Goal: Book appointment/travel/reservation

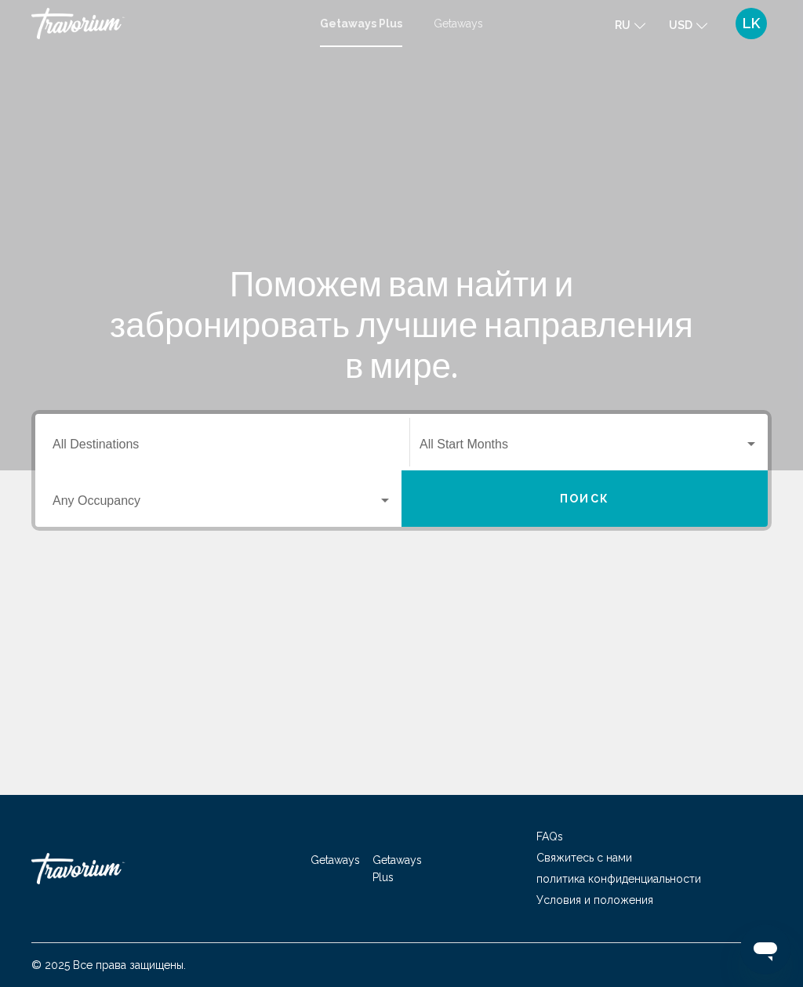
click at [442, 29] on span "Getaways" at bounding box center [457, 23] width 49 height 13
click at [286, 441] on input "Destination All Destinations" at bounding box center [222, 448] width 339 height 14
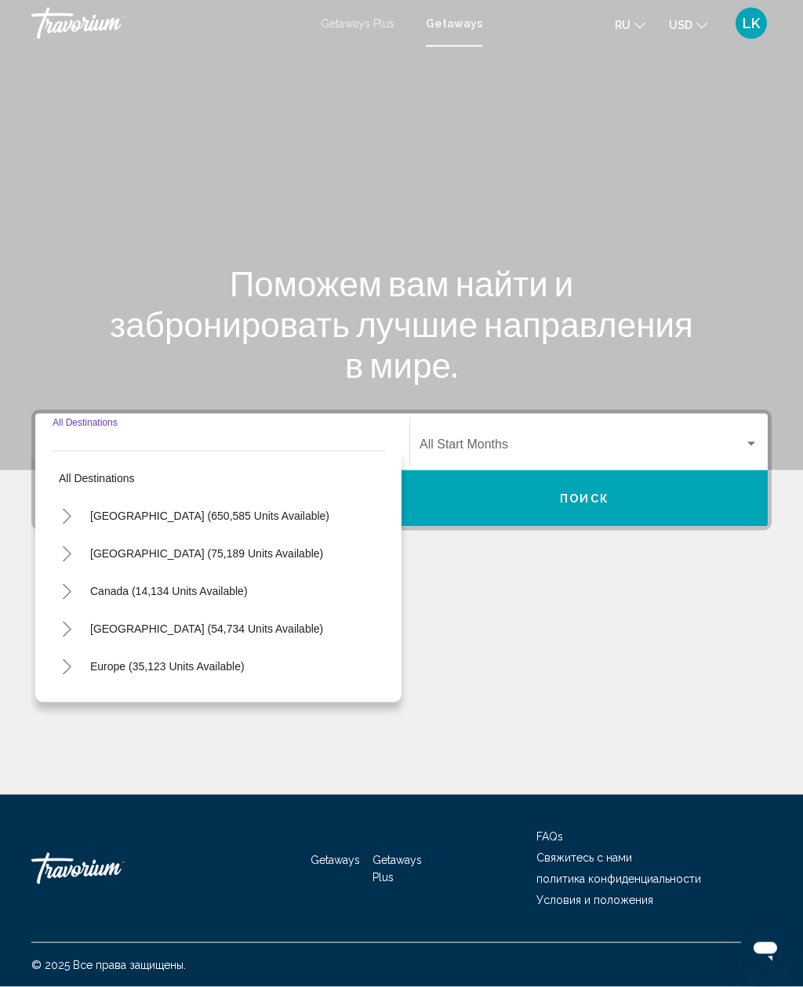
scroll to position [50, 0]
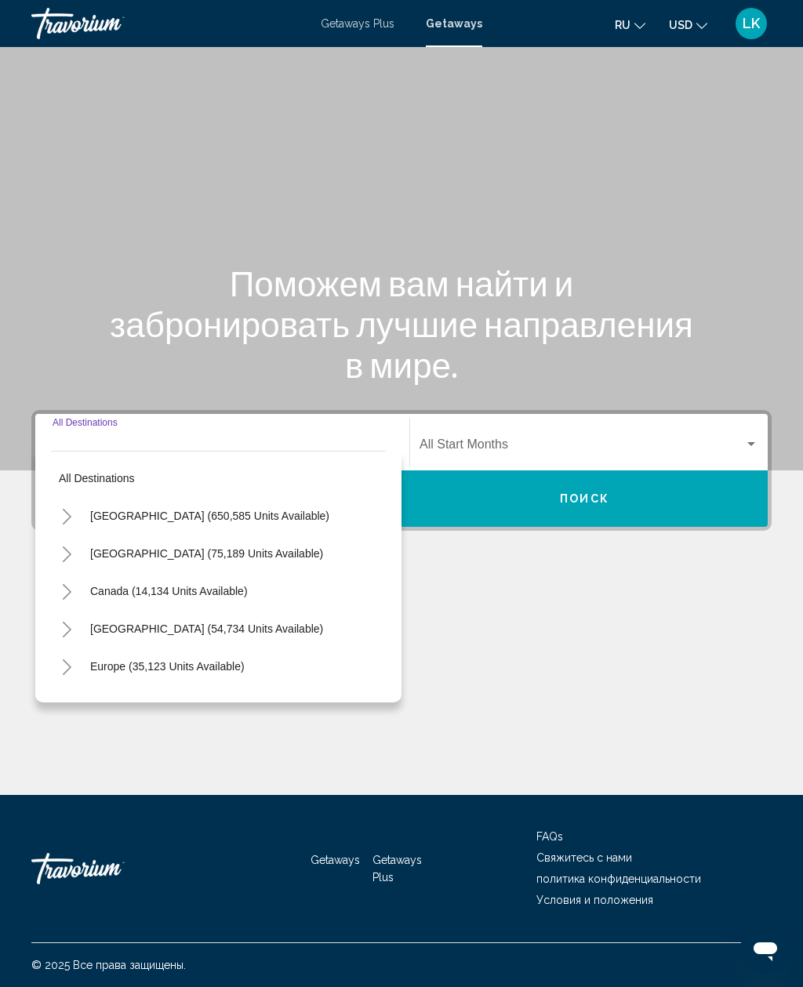
click at [230, 648] on button "Europe (35,123 units available)" at bounding box center [167, 666] width 170 height 36
type input "**********"
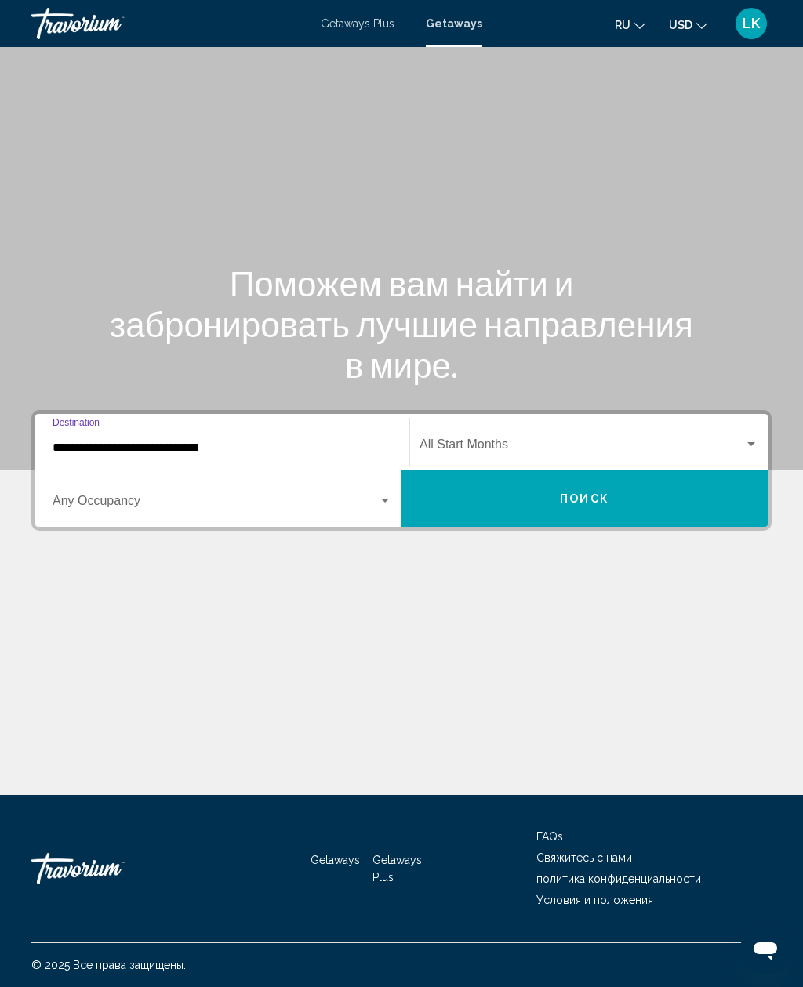
click at [290, 497] on span "Search widget" at bounding box center [215, 504] width 325 height 14
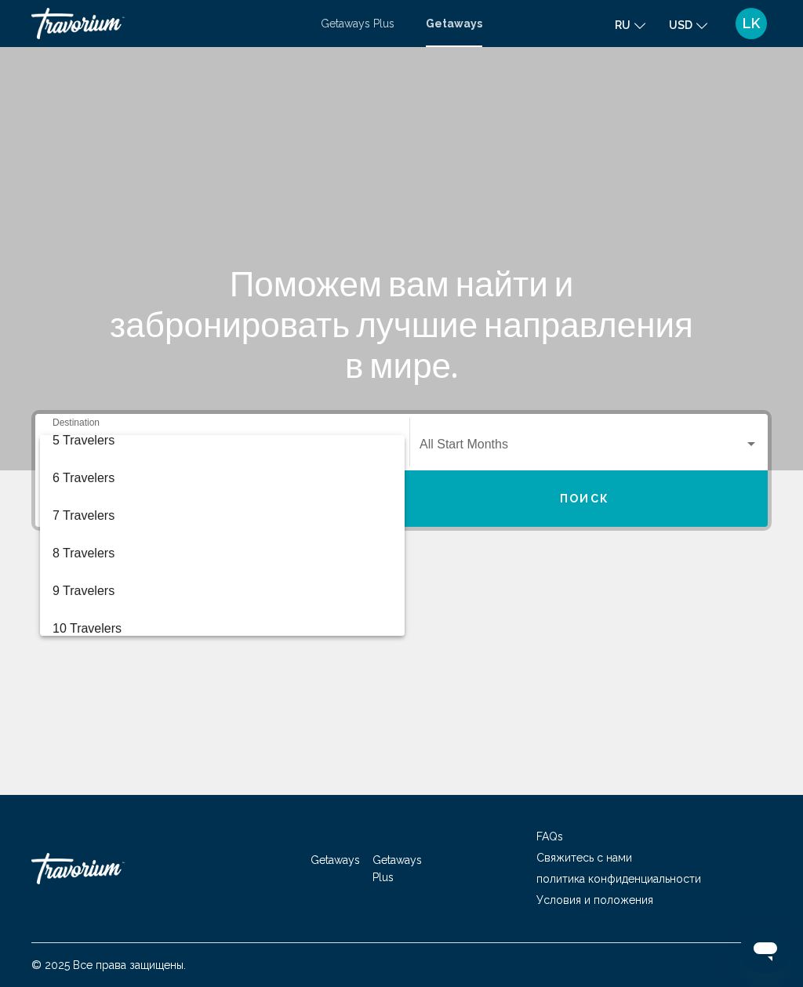
scroll to position [152, 0]
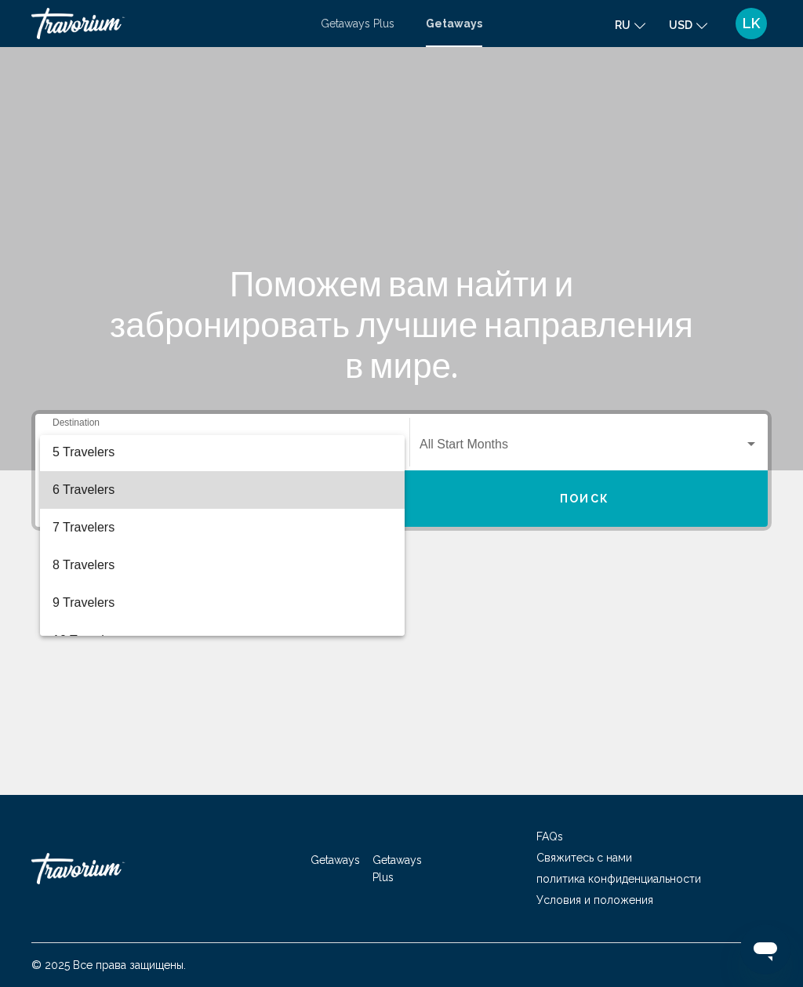
click at [267, 486] on span "6 Travelers" at bounding box center [222, 490] width 339 height 38
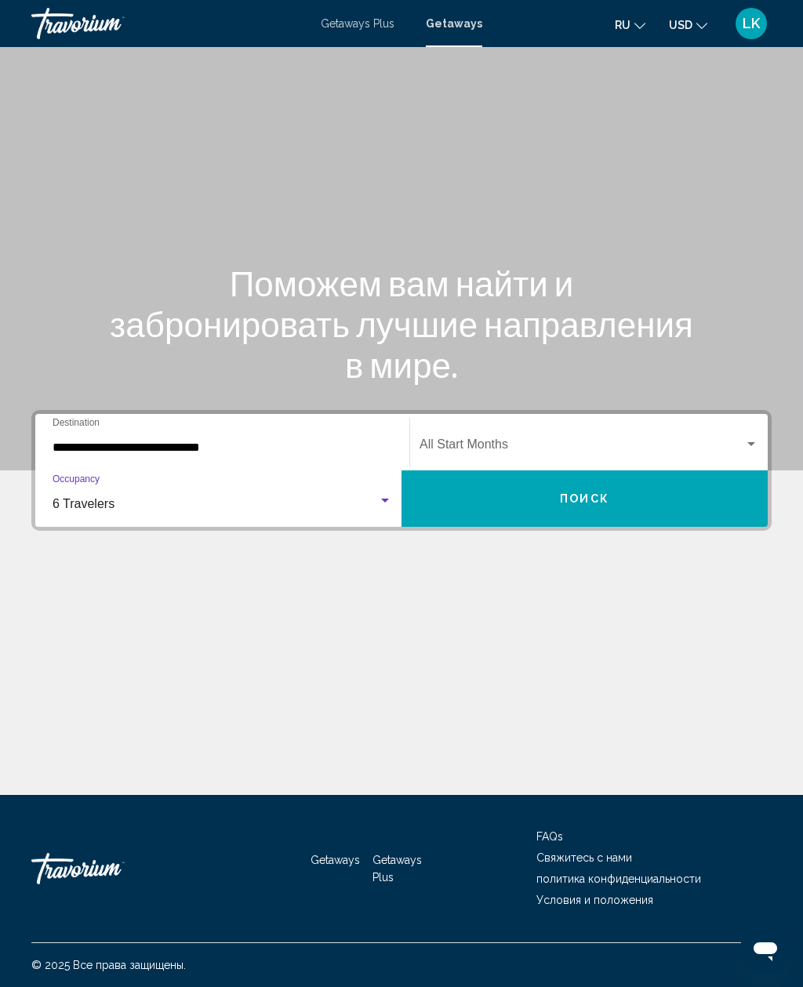
click at [482, 441] on span "Search widget" at bounding box center [581, 448] width 324 height 14
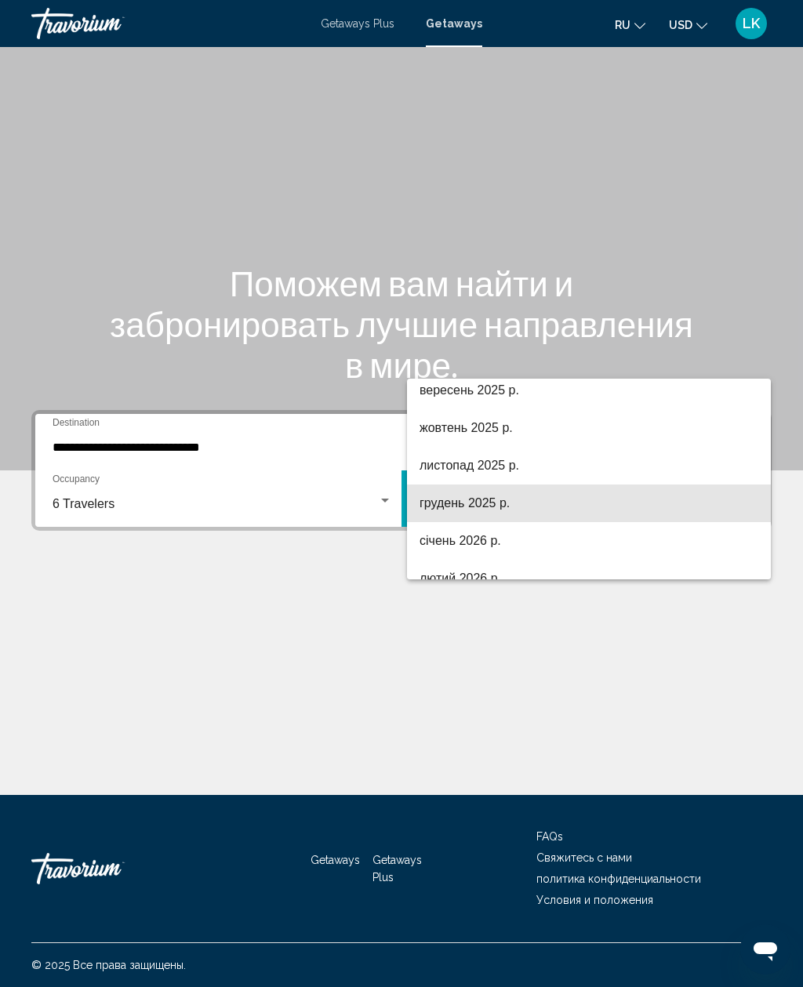
scroll to position [86, 0]
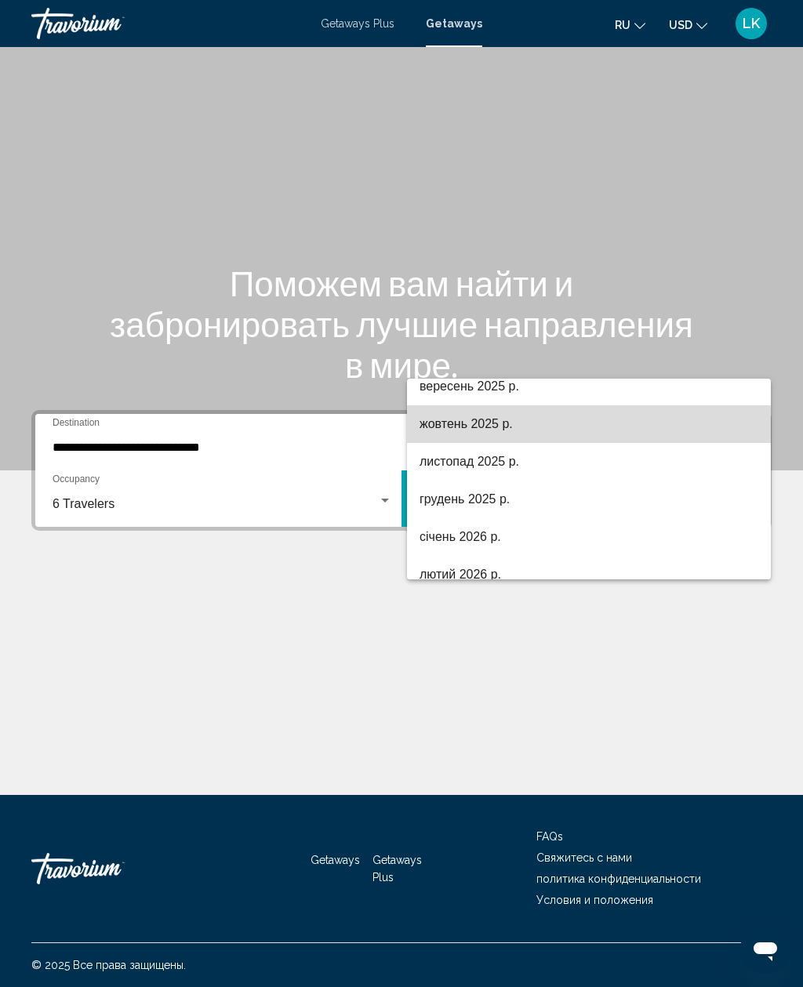
click at [531, 429] on span "жовтень 2025 р." at bounding box center [588, 424] width 339 height 38
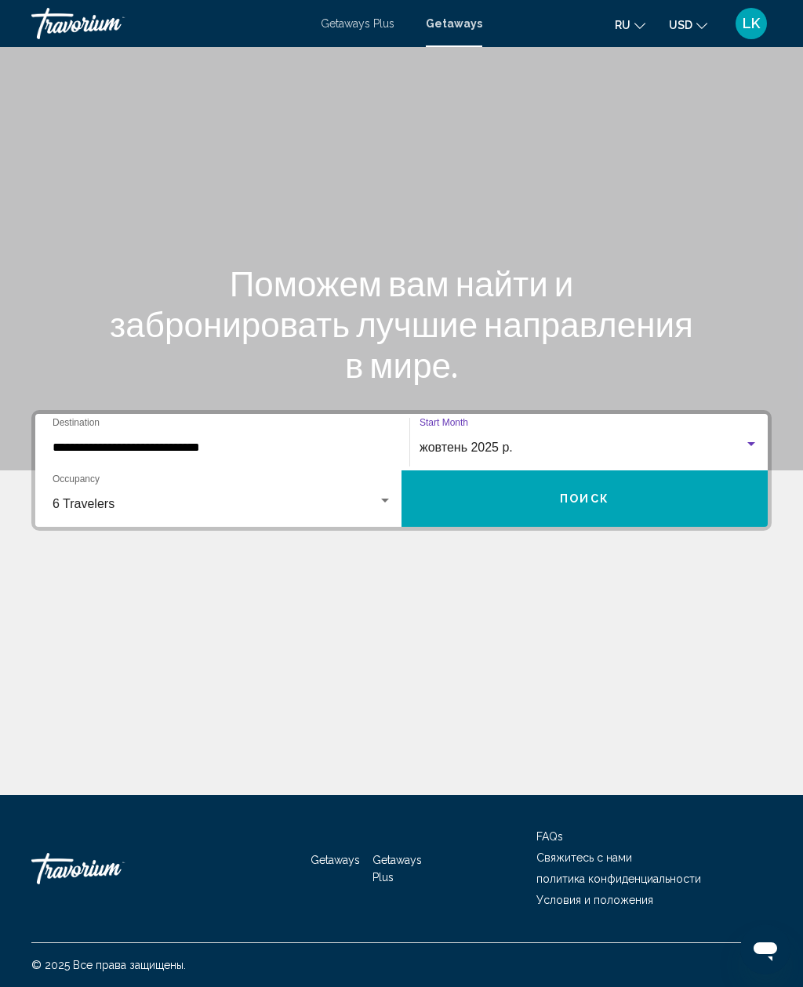
click at [578, 470] on button "Поиск" at bounding box center [584, 498] width 366 height 56
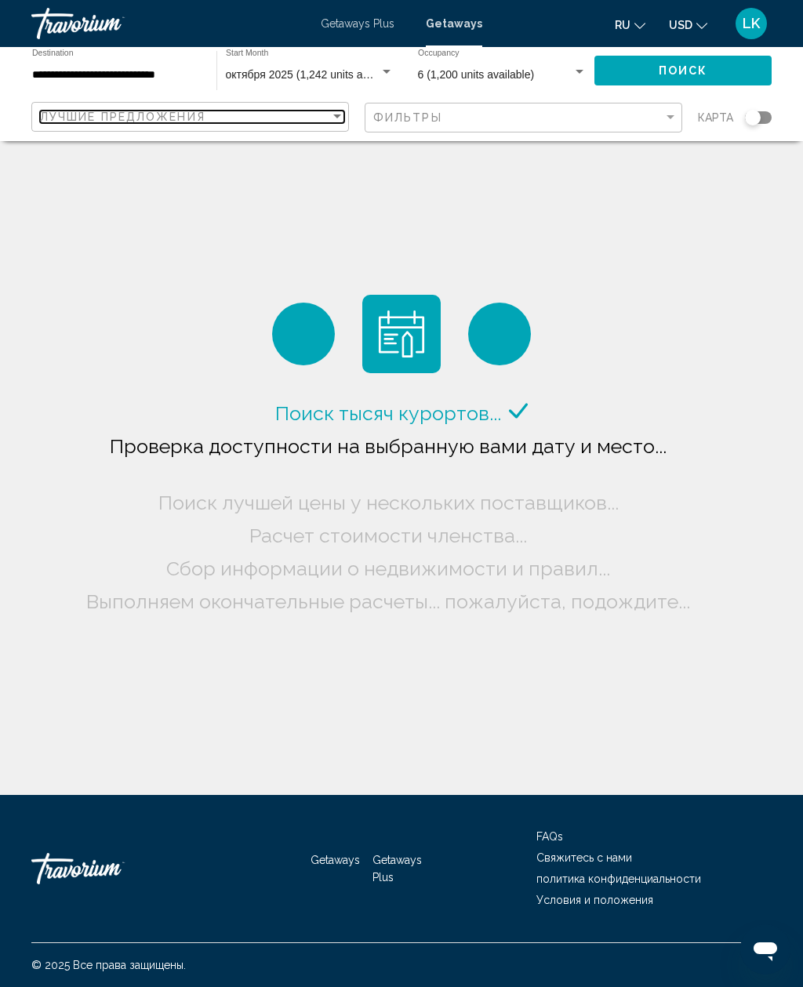
click at [60, 120] on span "Лучшие предложения" at bounding box center [122, 117] width 165 height 13
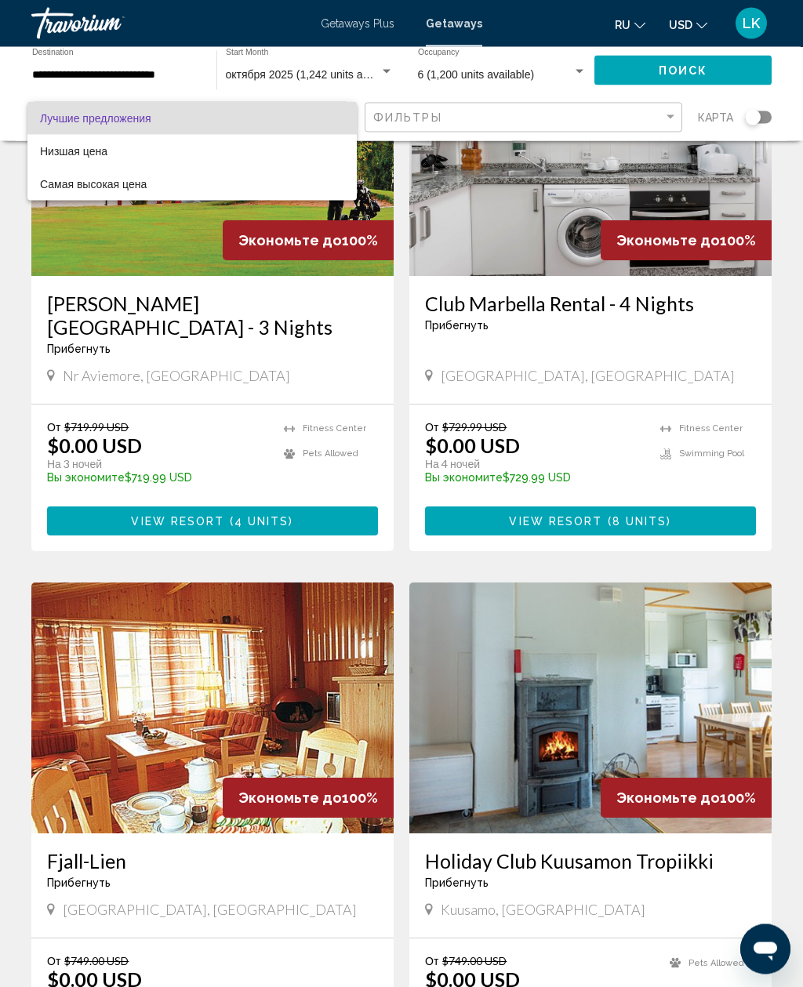
scroll to position [1847, 0]
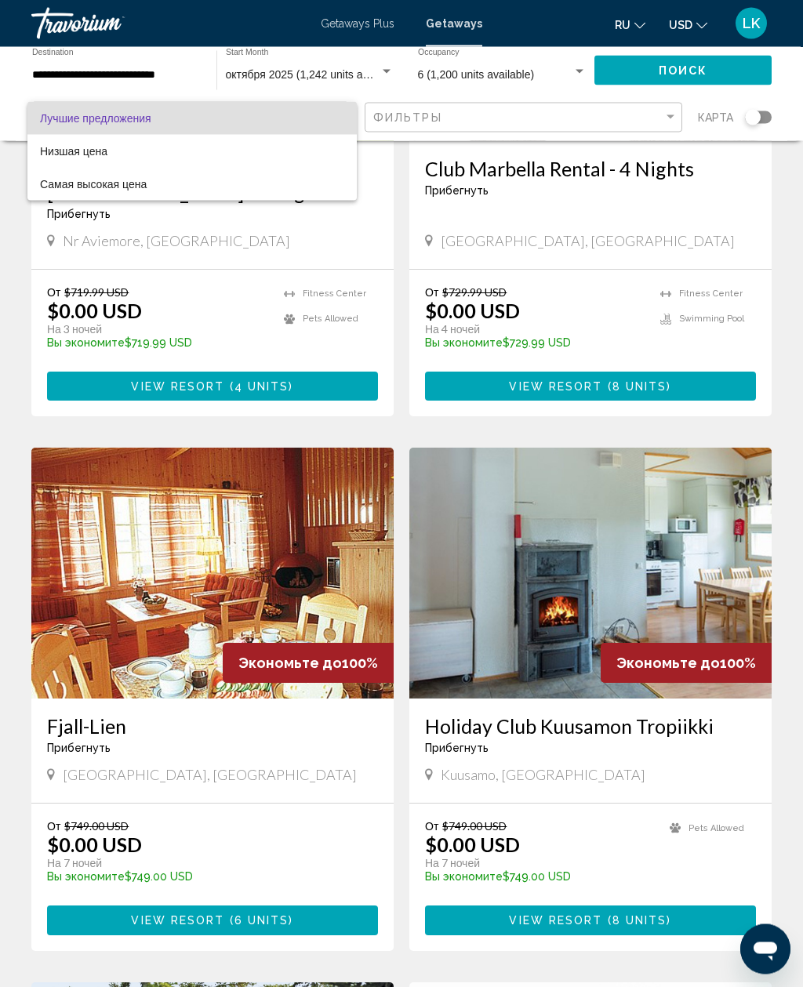
click at [56, 71] on div at bounding box center [401, 493] width 803 height 987
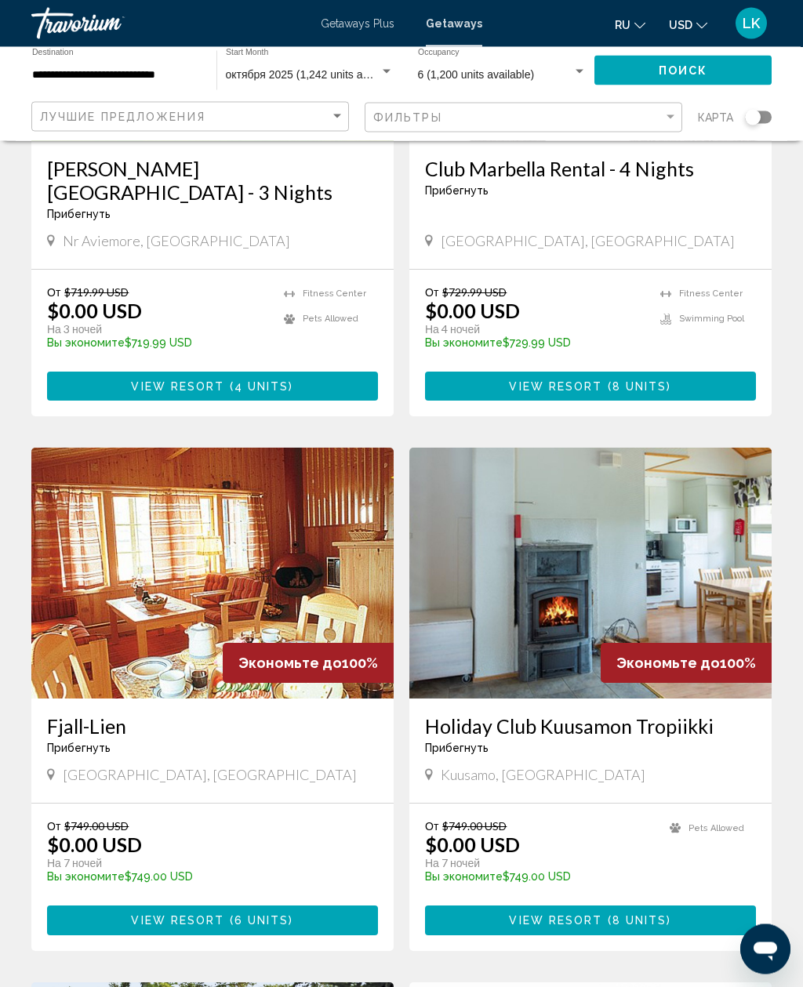
scroll to position [1981, 0]
click at [87, 69] on input "**********" at bounding box center [116, 75] width 169 height 13
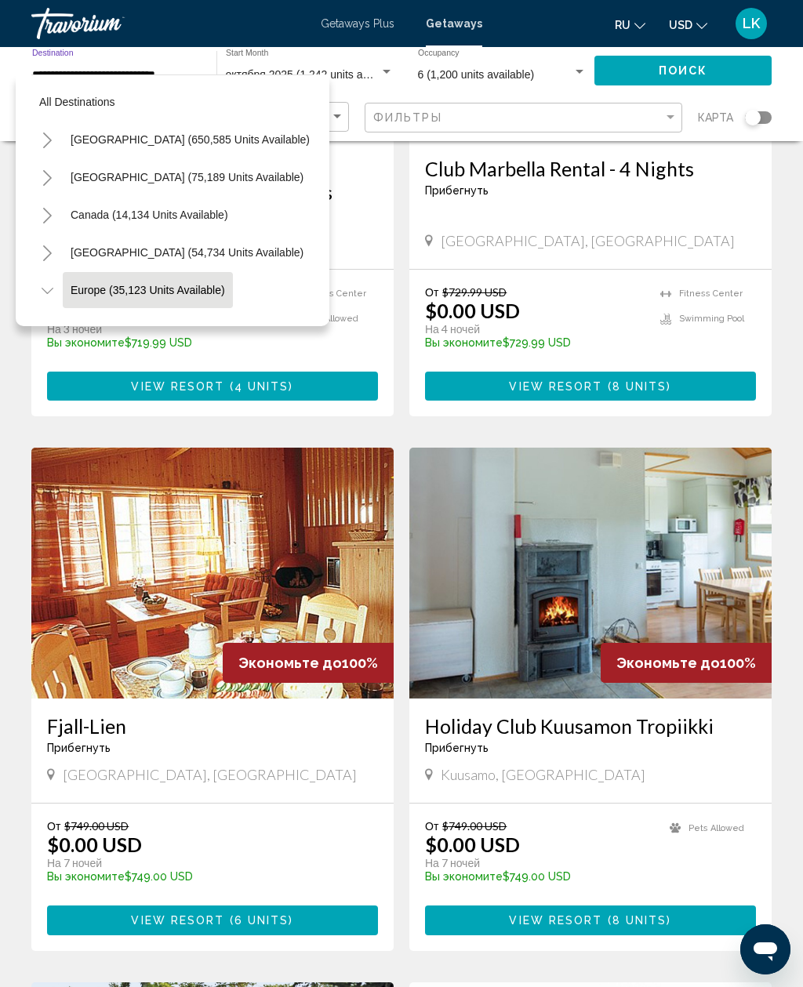
scroll to position [93, 0]
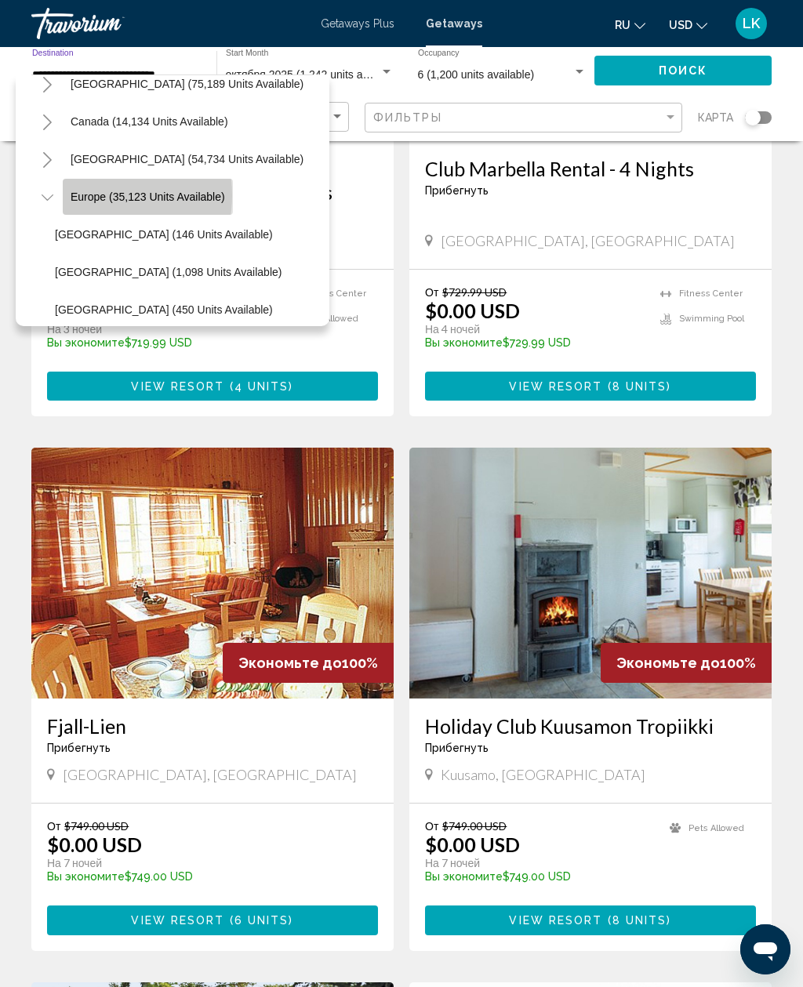
click at [82, 195] on span "Europe (35,123 units available)" at bounding box center [148, 196] width 154 height 13
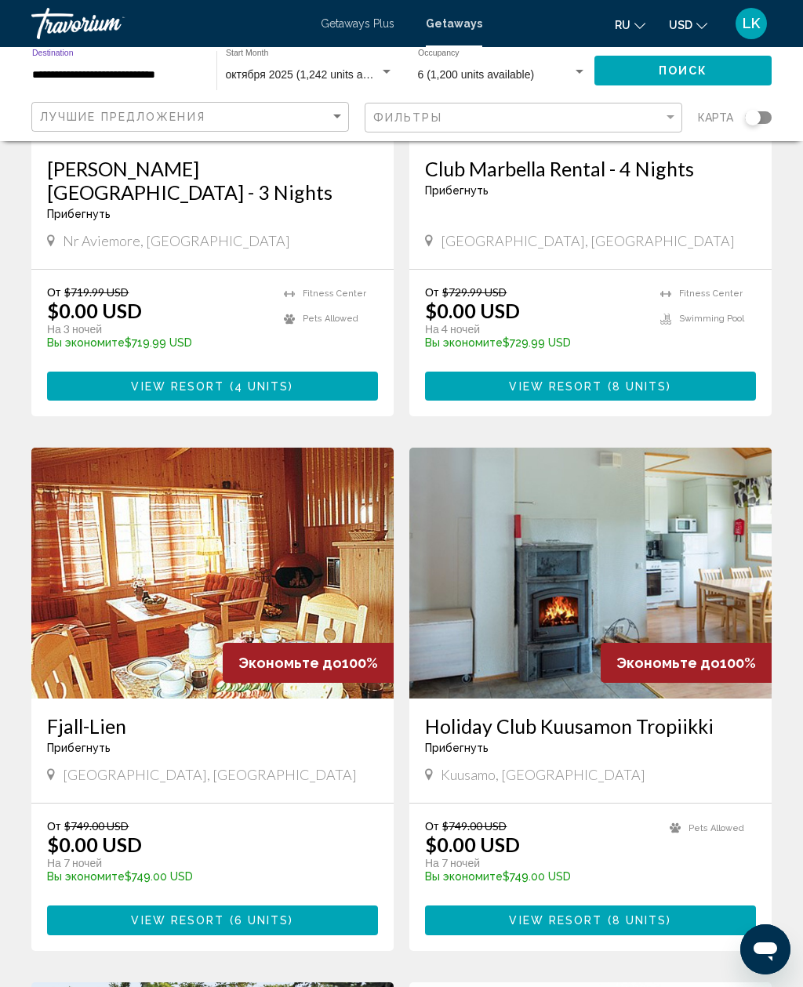
click at [55, 74] on input "**********" at bounding box center [116, 75] width 169 height 13
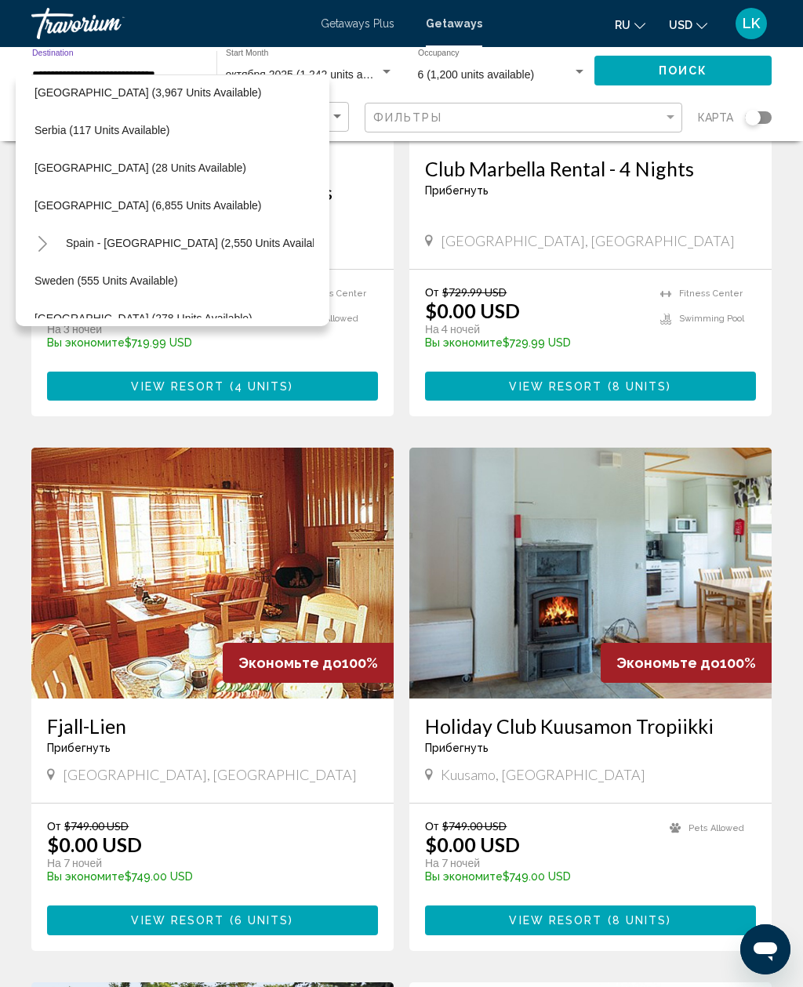
scroll to position [720, 19]
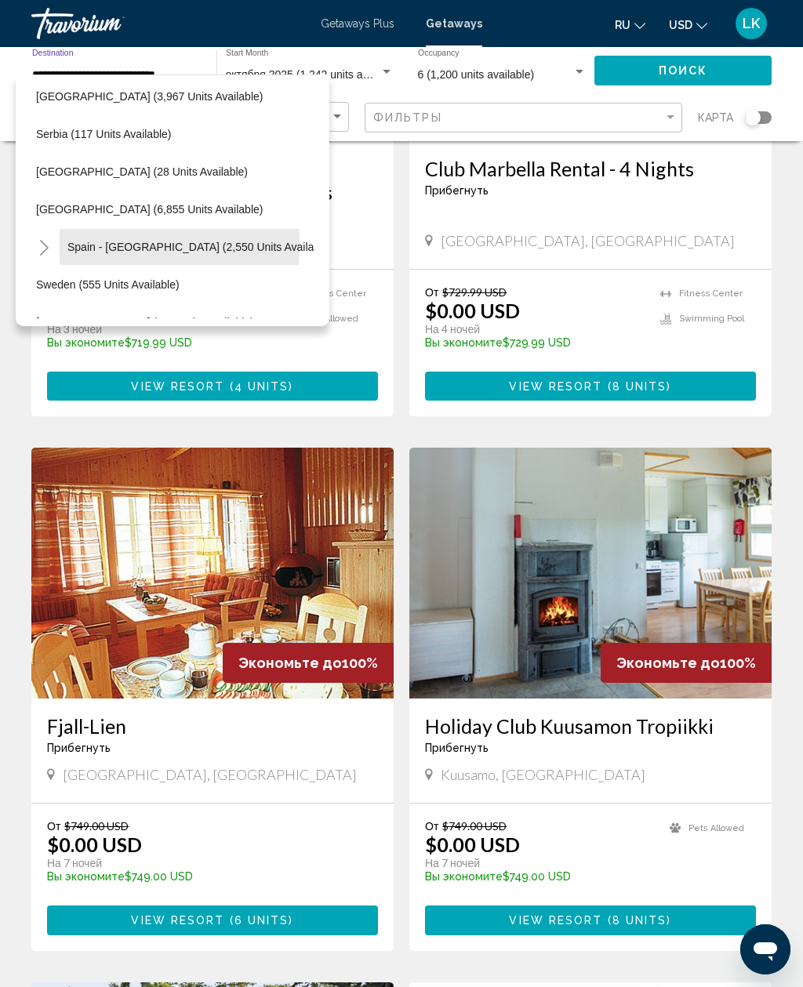
click at [103, 244] on span "Spain - [GEOGRAPHIC_DATA] (2,550 units available)" at bounding box center [199, 247] width 265 height 13
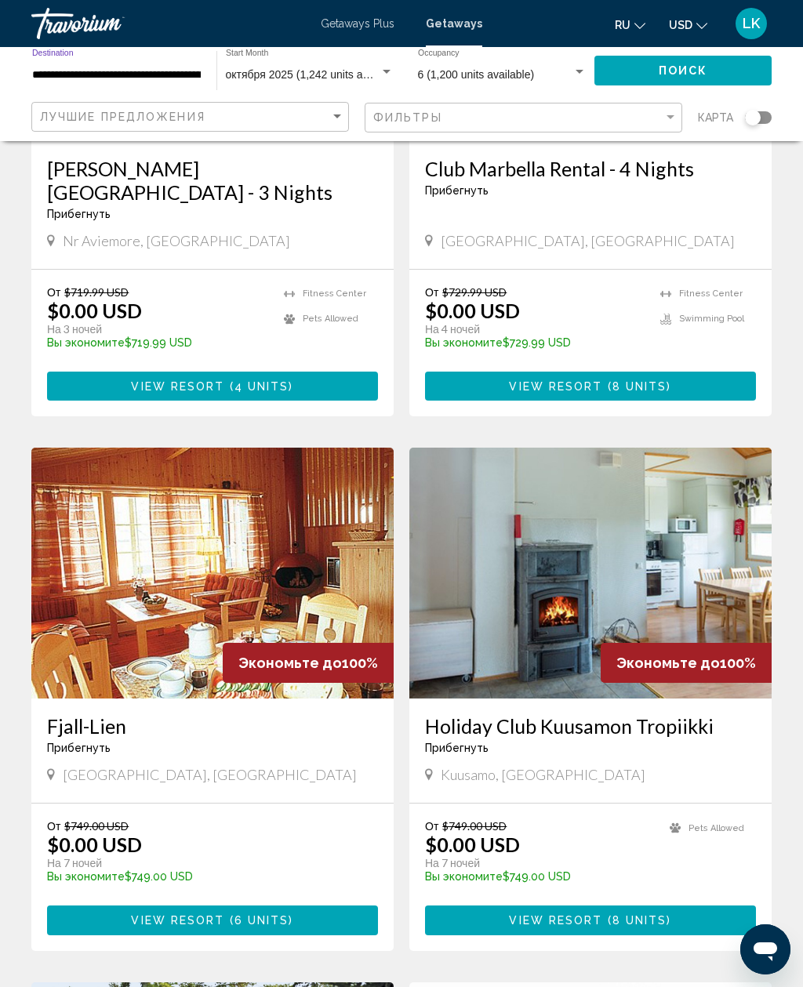
click at [58, 69] on input "**********" at bounding box center [116, 75] width 169 height 13
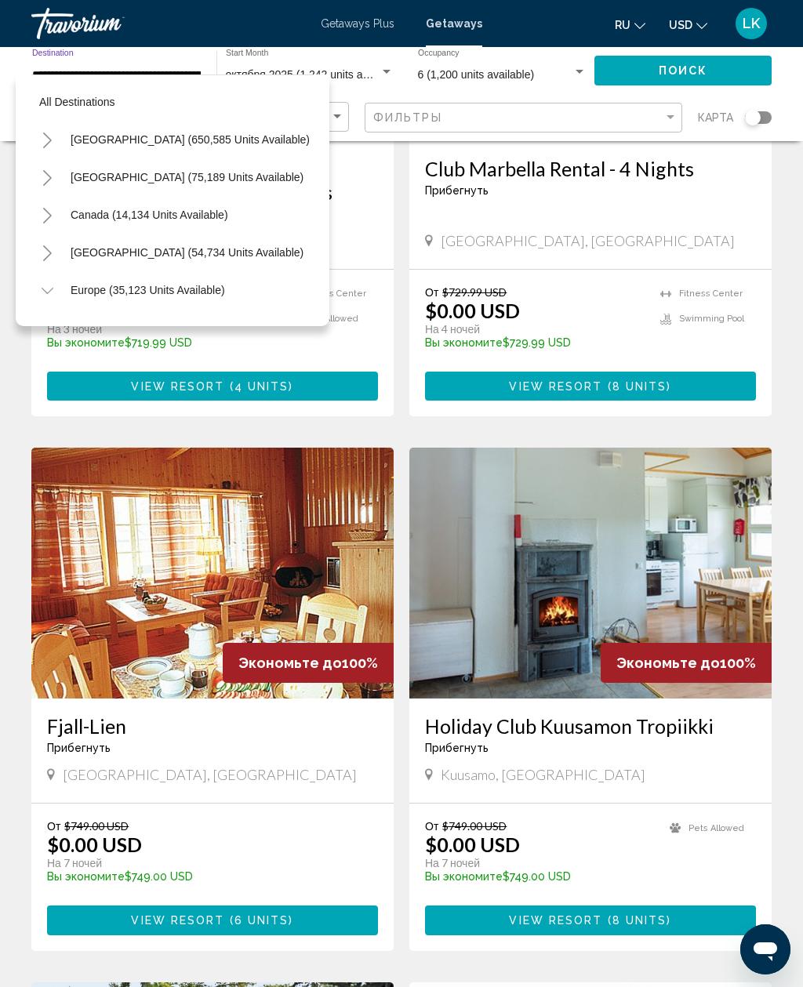
scroll to position [770, 3]
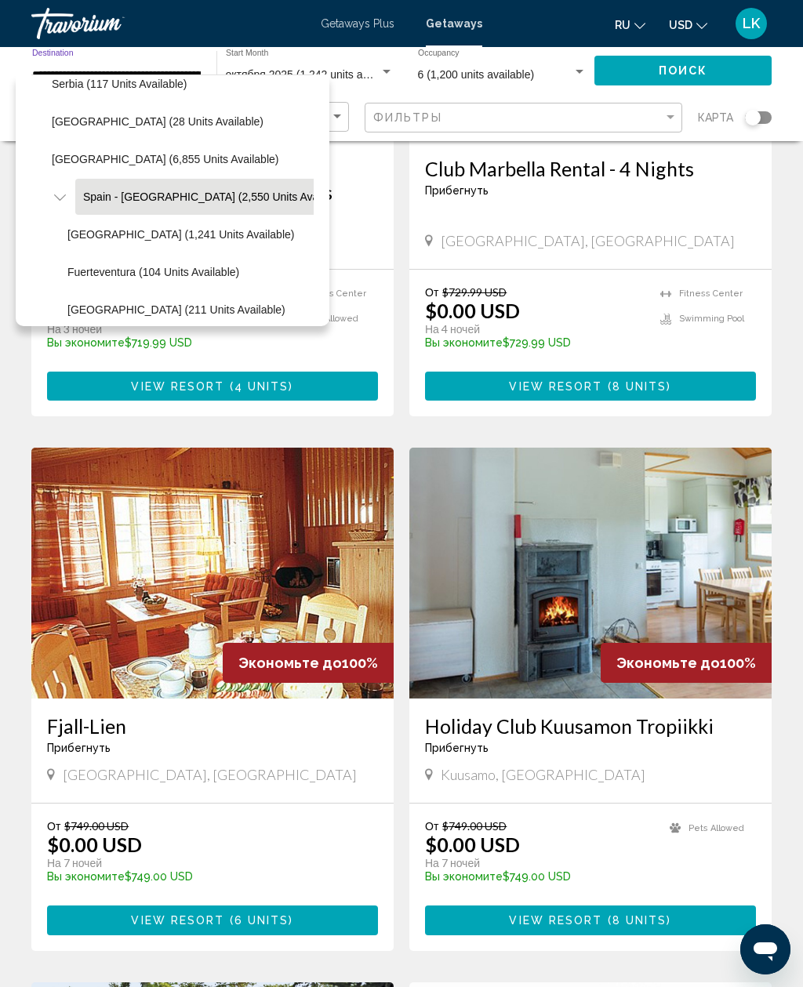
click at [83, 231] on span "[GEOGRAPHIC_DATA] (1,241 units available)" at bounding box center [180, 234] width 227 height 13
type input "**********"
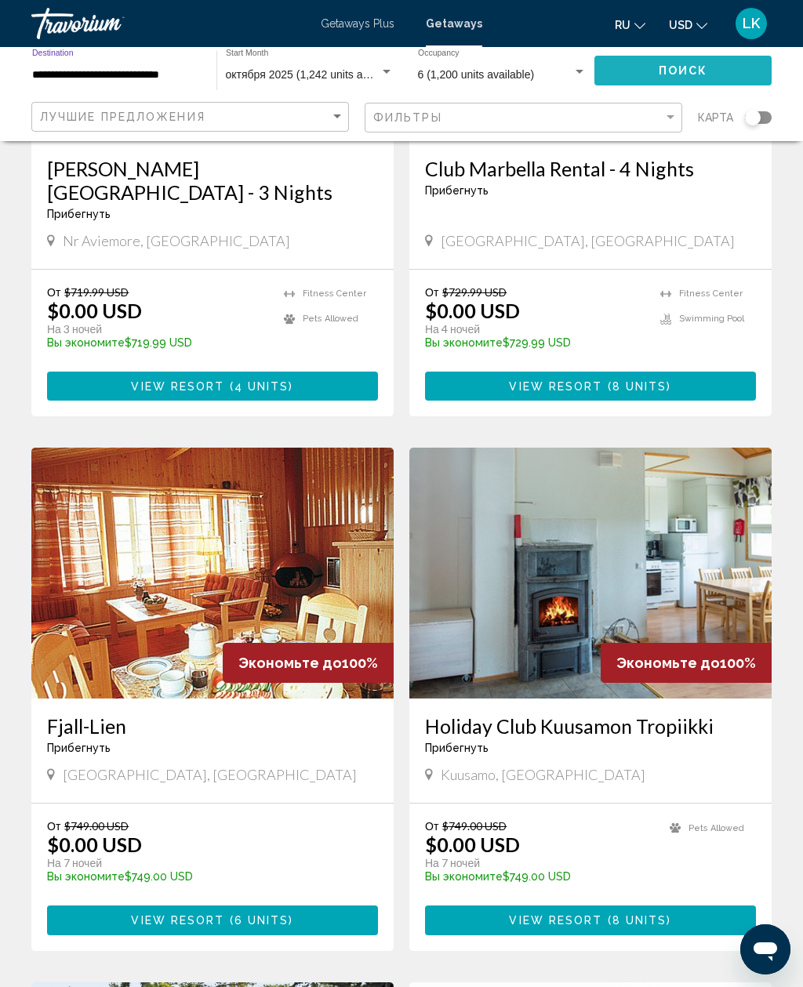
click at [757, 74] on button "Поиск" at bounding box center [682, 70] width 177 height 29
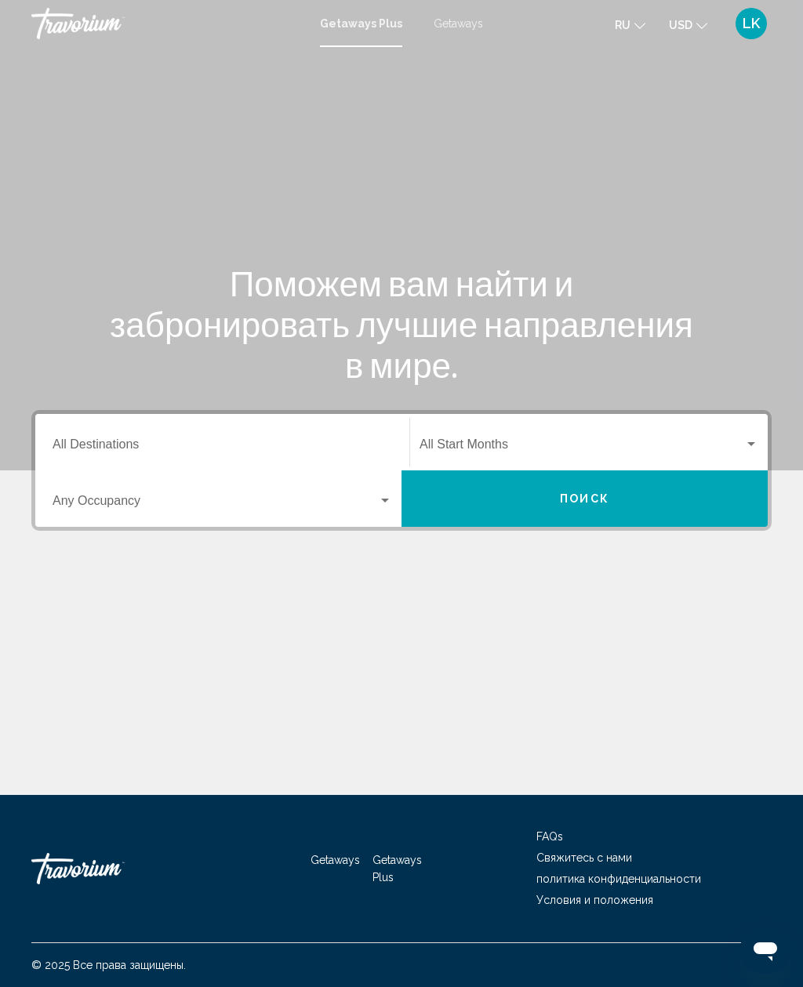
click at [468, 21] on span "Getaways" at bounding box center [457, 23] width 49 height 13
click at [106, 454] on input "Destination All Destinations" at bounding box center [222, 448] width 339 height 14
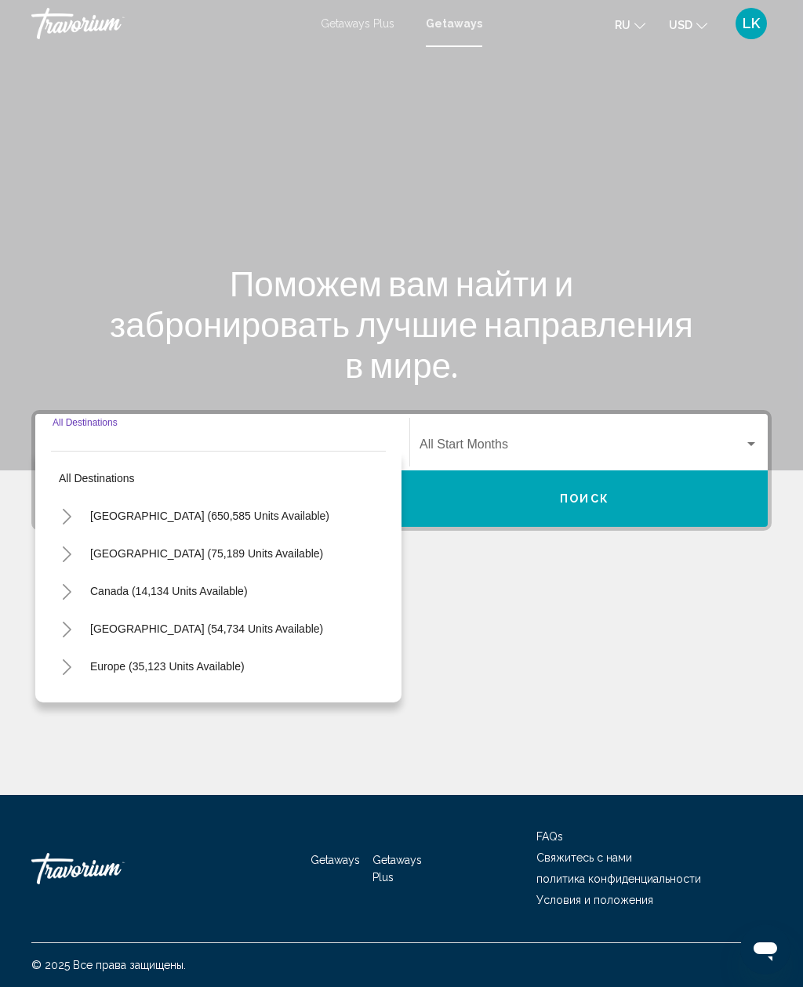
scroll to position [50, 0]
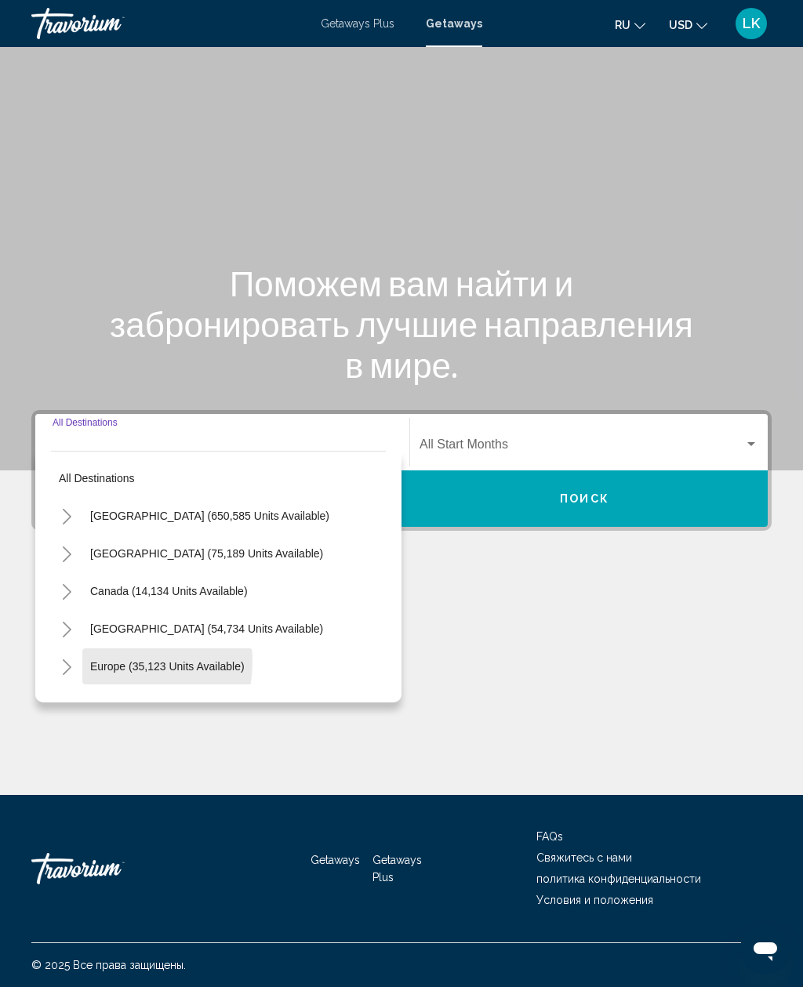
click at [100, 660] on span "Europe (35,123 units available)" at bounding box center [167, 666] width 154 height 13
type input "**********"
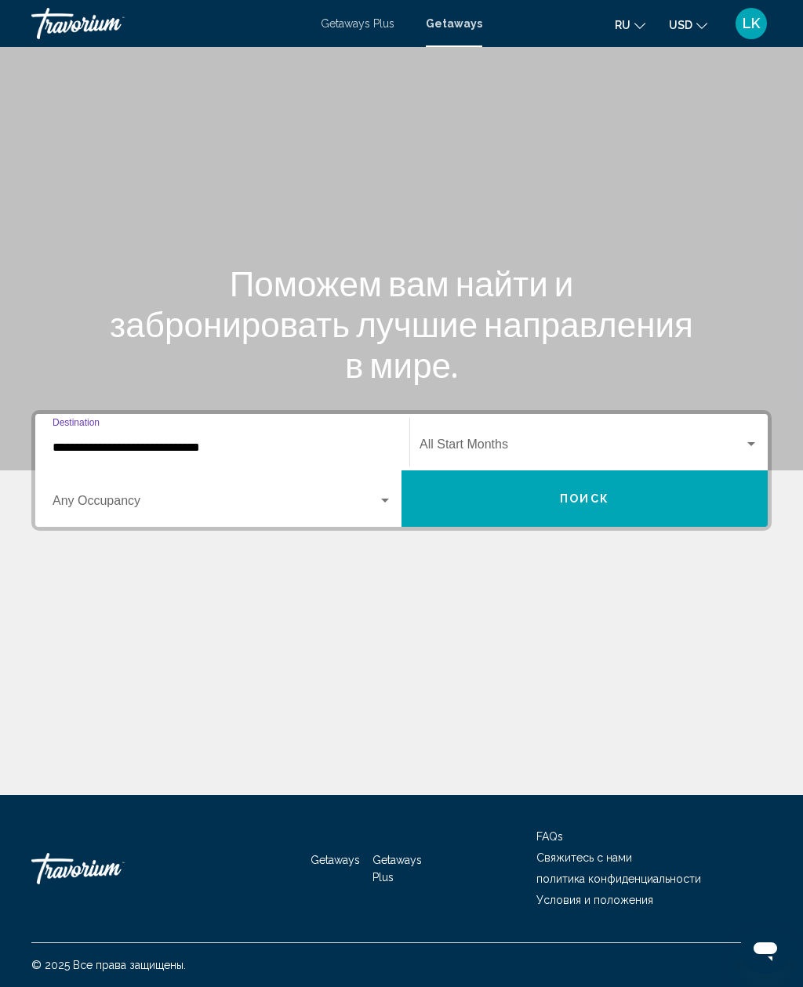
click at [71, 497] on span "Search widget" at bounding box center [215, 504] width 325 height 14
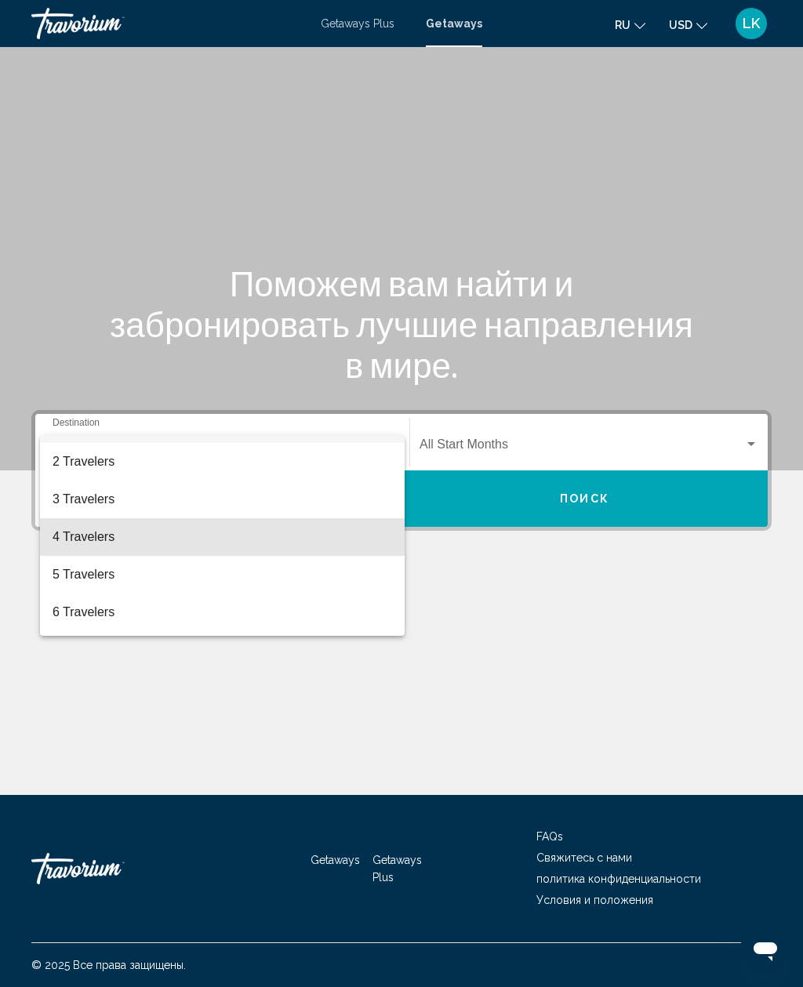
scroll to position [36, 0]
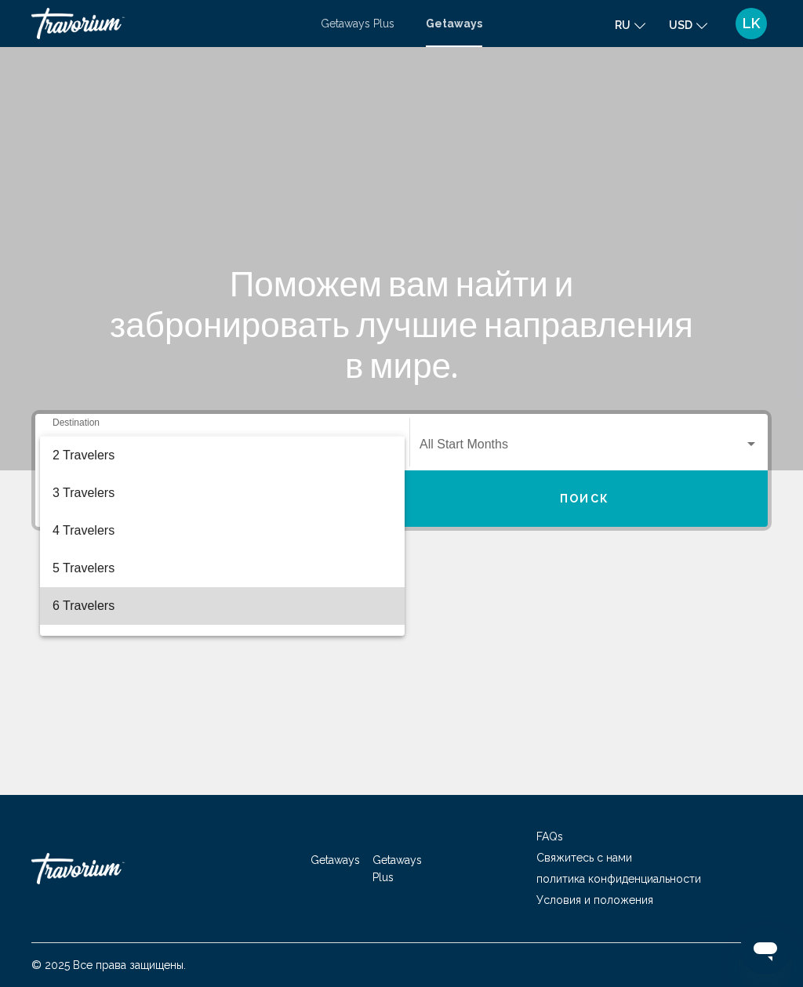
click at [70, 604] on span "6 Travelers" at bounding box center [222, 606] width 339 height 38
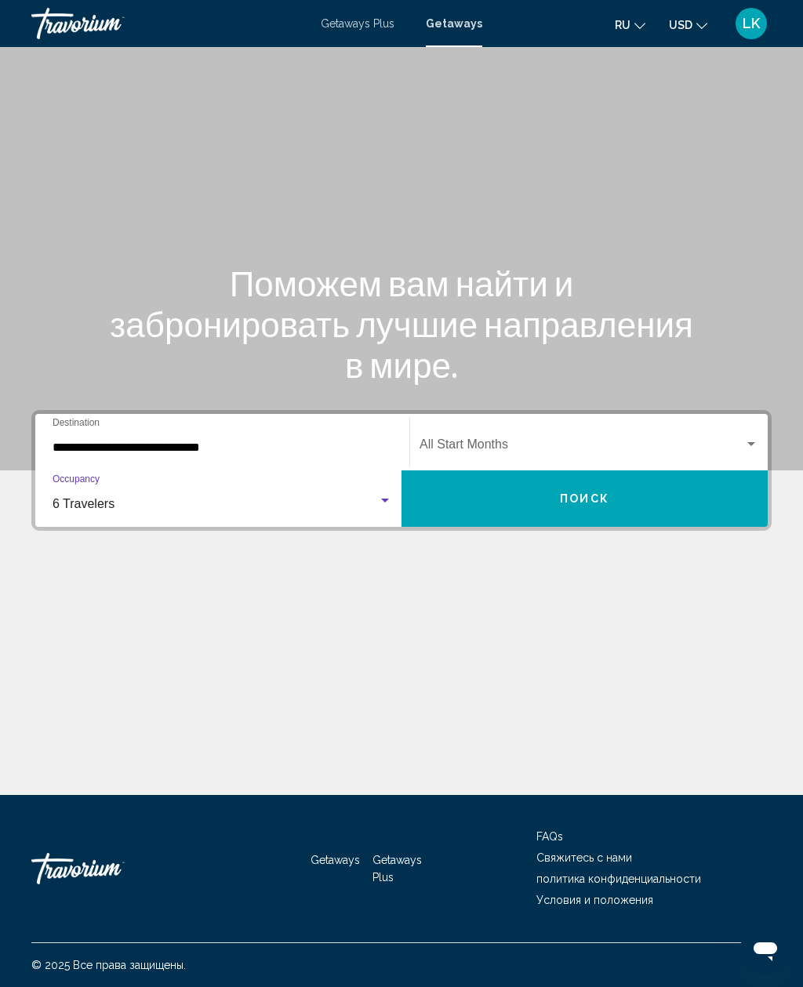
click at [663, 418] on div "Start Month All Start Months" at bounding box center [588, 442] width 339 height 49
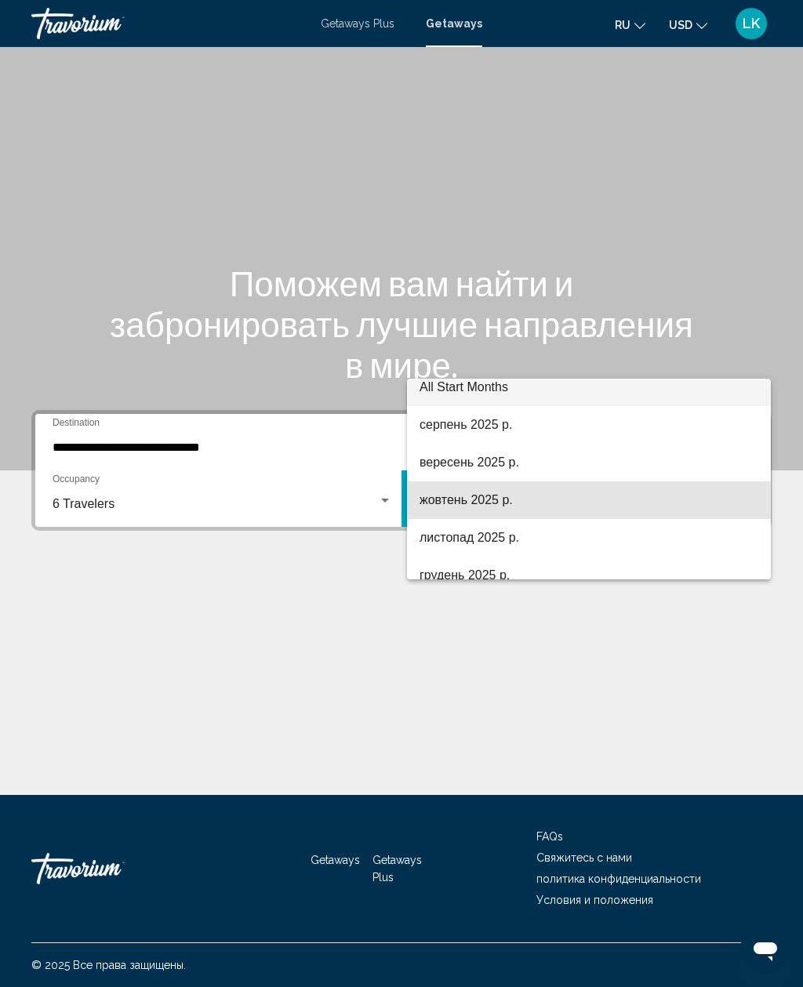
scroll to position [7, 0]
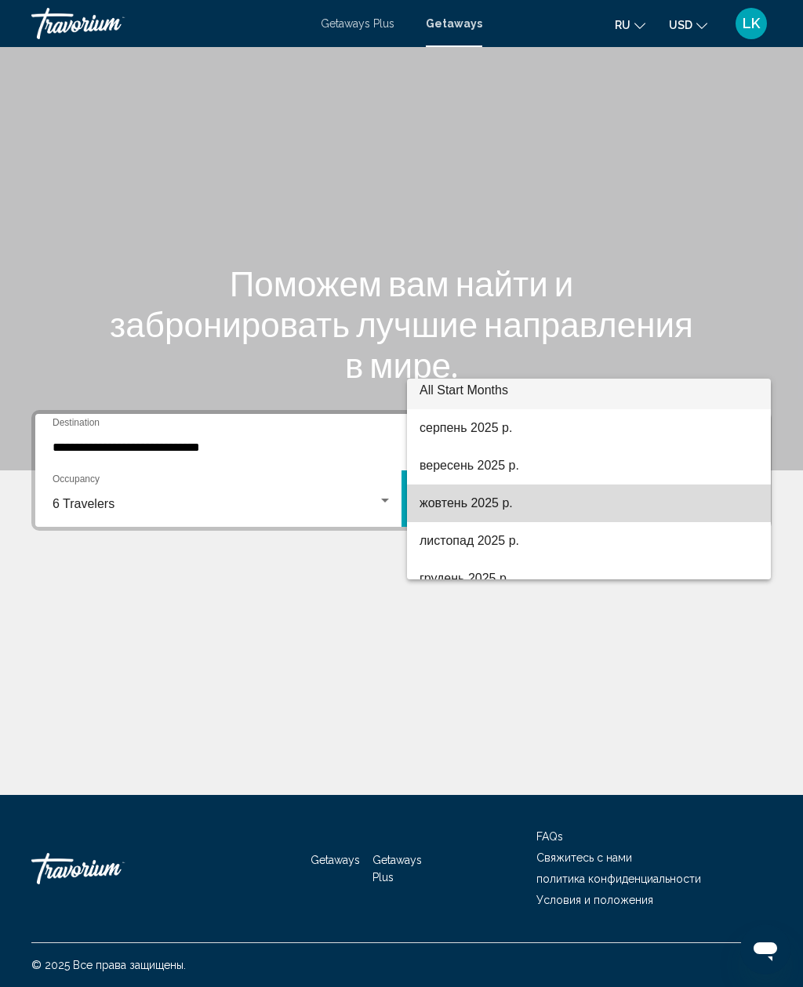
click at [641, 494] on span "жовтень 2025 р." at bounding box center [588, 503] width 339 height 38
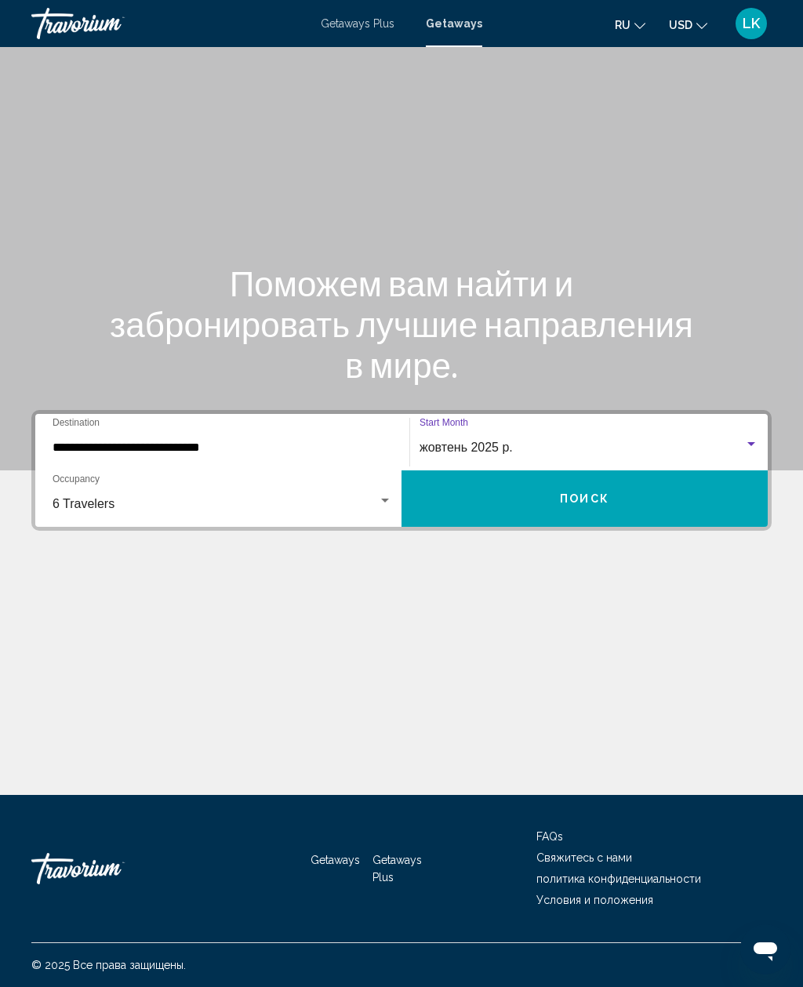
click at [732, 470] on button "Поиск" at bounding box center [584, 498] width 366 height 56
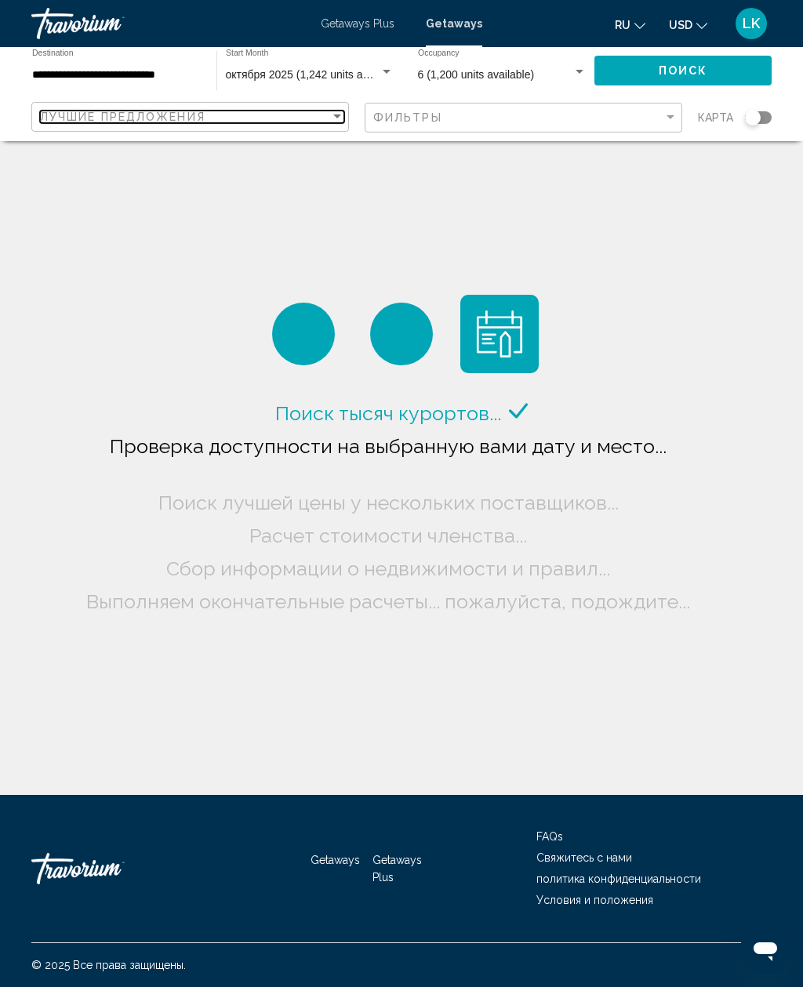
click at [47, 121] on span "Лучшие предложения" at bounding box center [122, 117] width 165 height 13
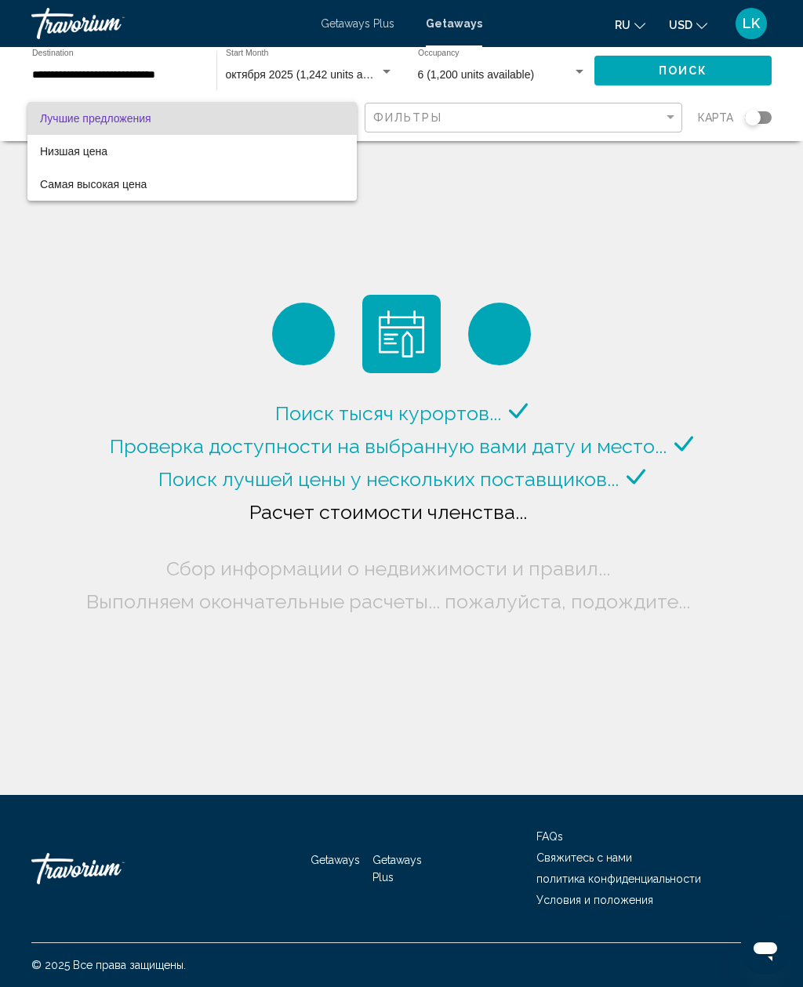
click at [67, 125] on span "Лучшие предложения" at bounding box center [192, 118] width 304 height 33
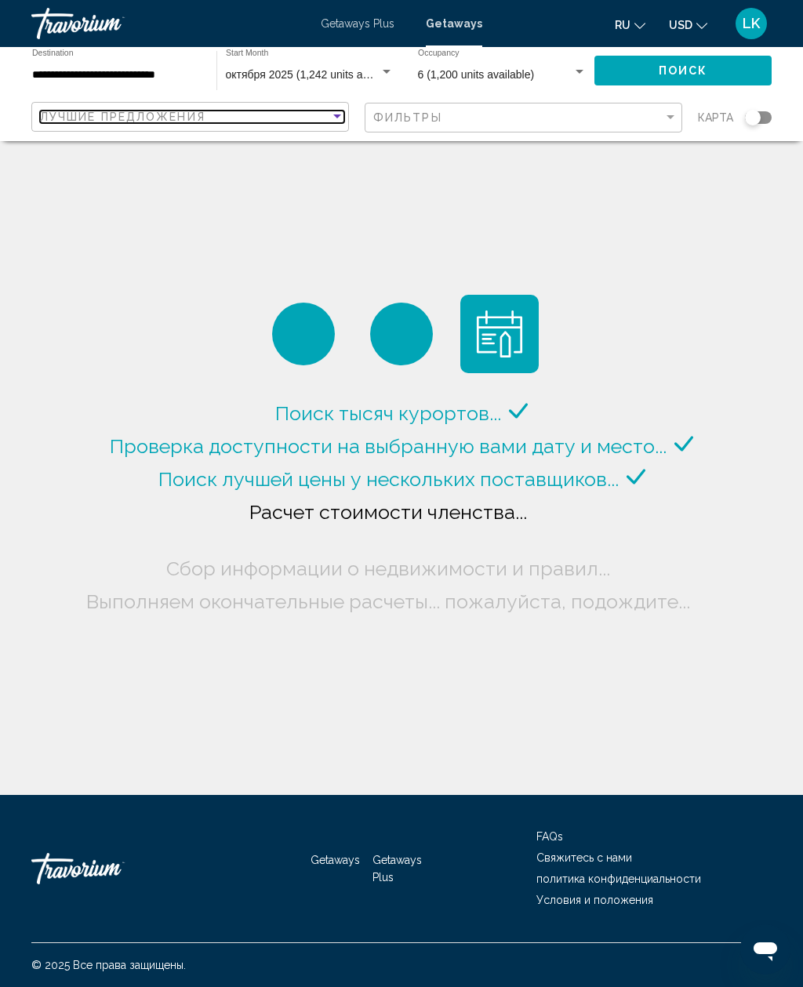
click at [72, 114] on span "Лучшие предложения" at bounding box center [122, 117] width 165 height 13
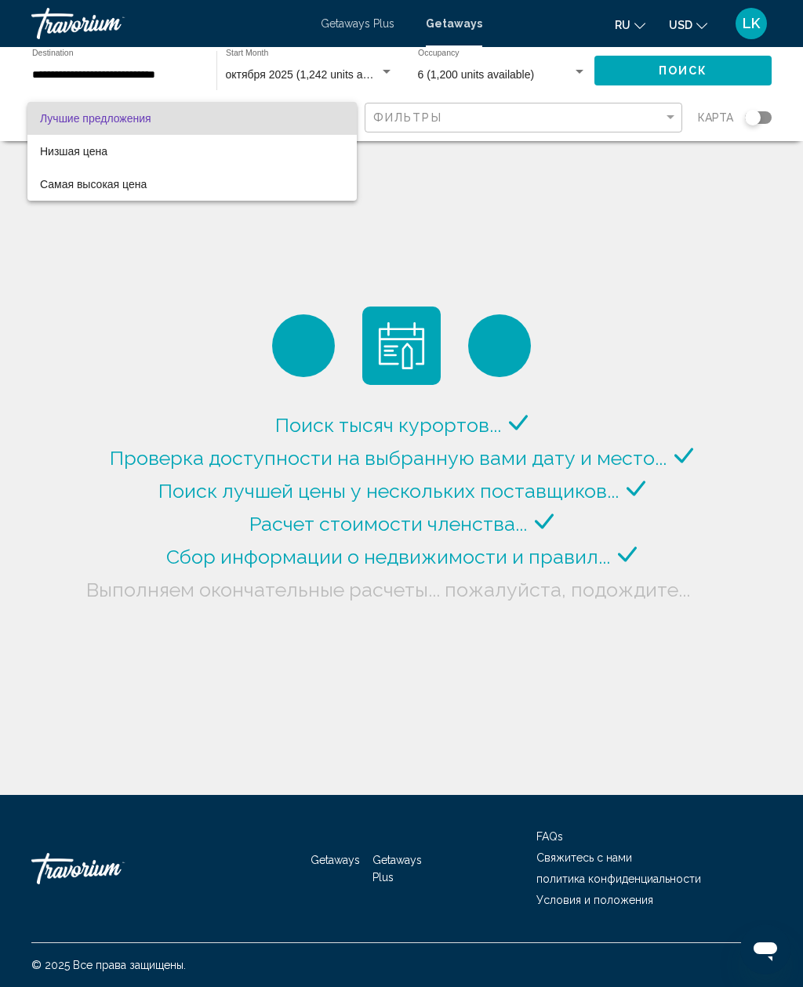
click at [36, 110] on mat-option "Лучшие предложения" at bounding box center [191, 118] width 329 height 33
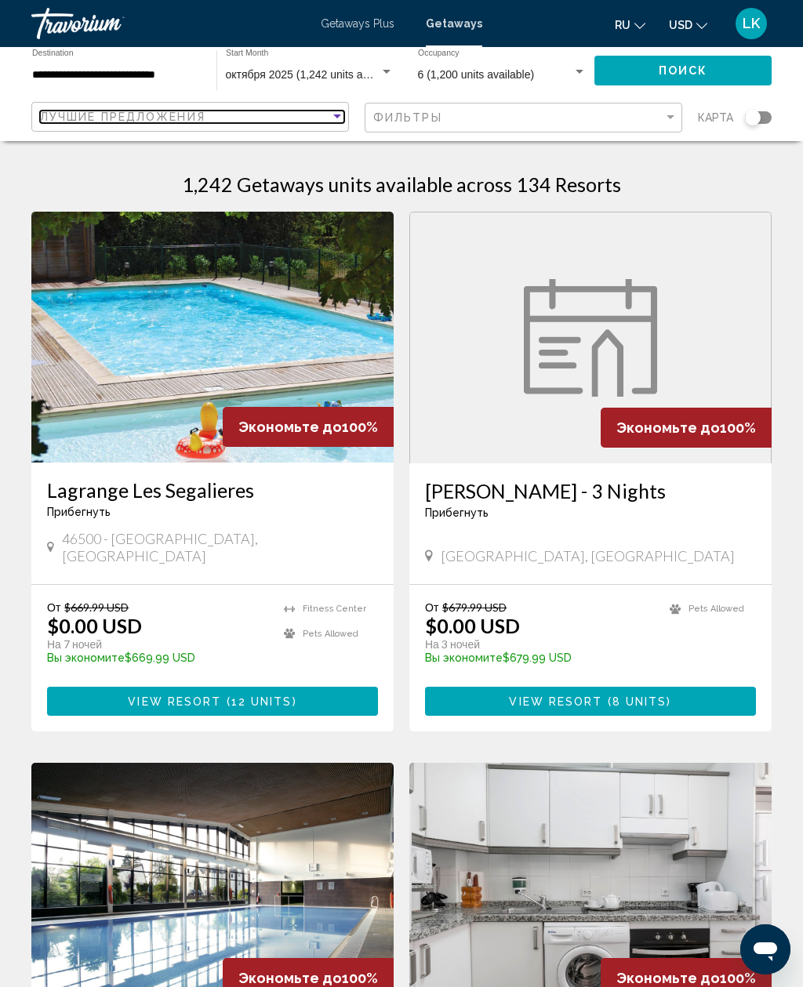
click at [52, 118] on span "Лучшие предложения" at bounding box center [122, 117] width 165 height 13
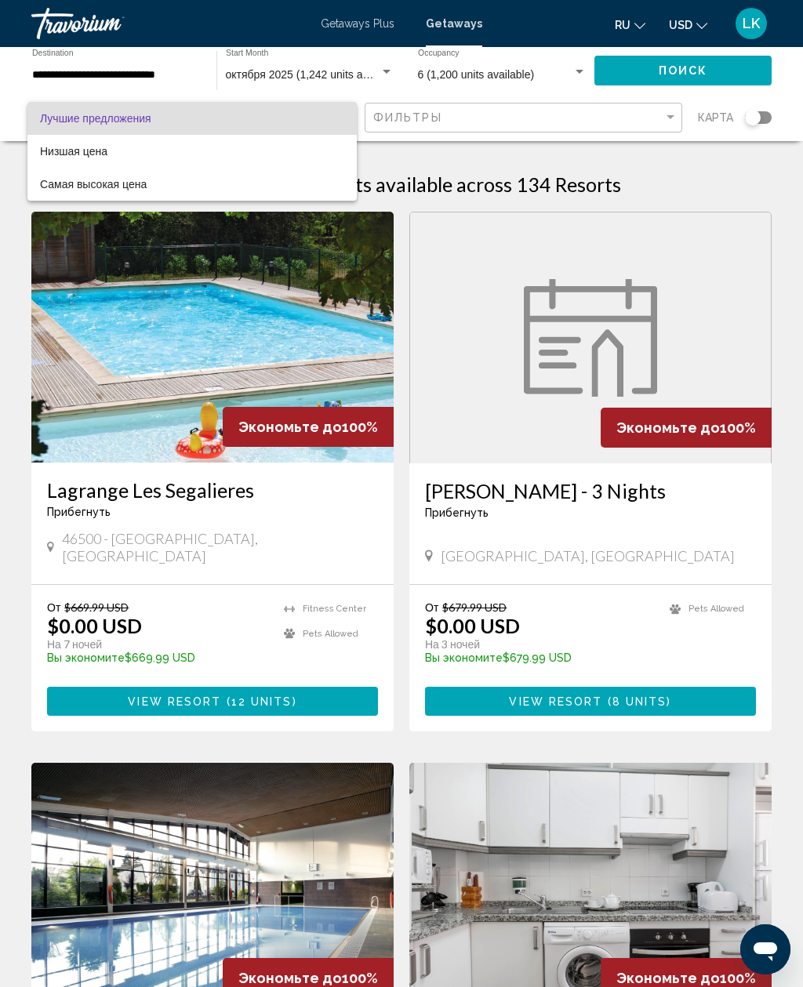
click at [138, 114] on span "Лучшие предложения" at bounding box center [95, 118] width 111 height 13
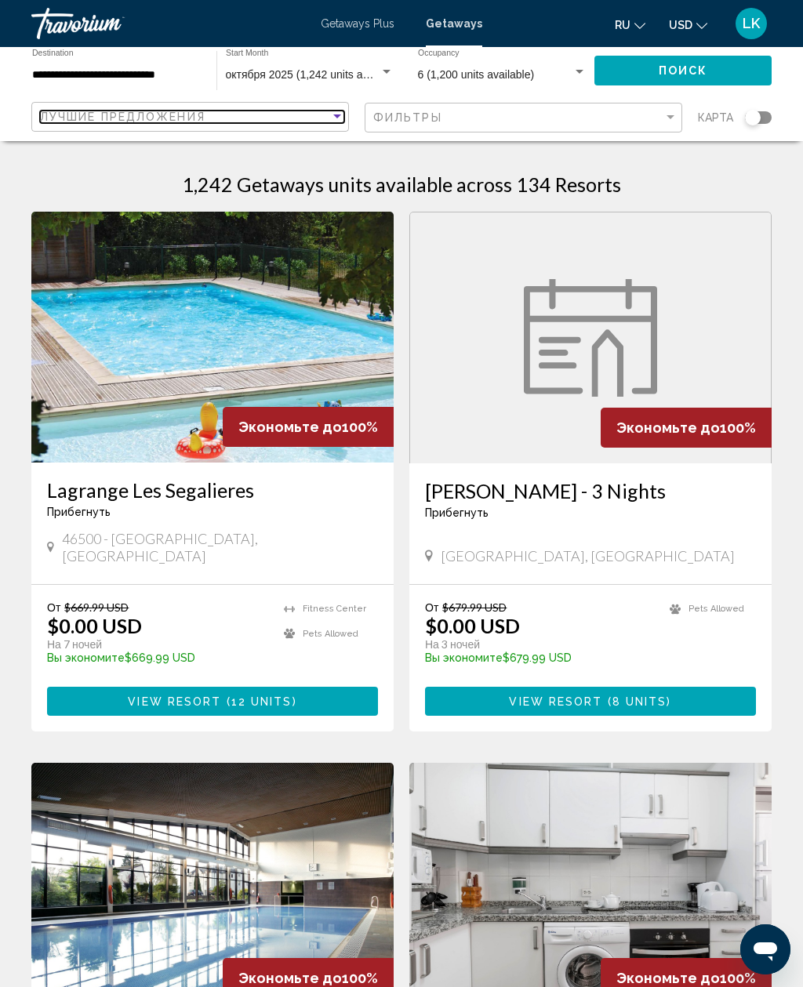
click at [161, 120] on span "Лучшие предложения" at bounding box center [122, 117] width 165 height 13
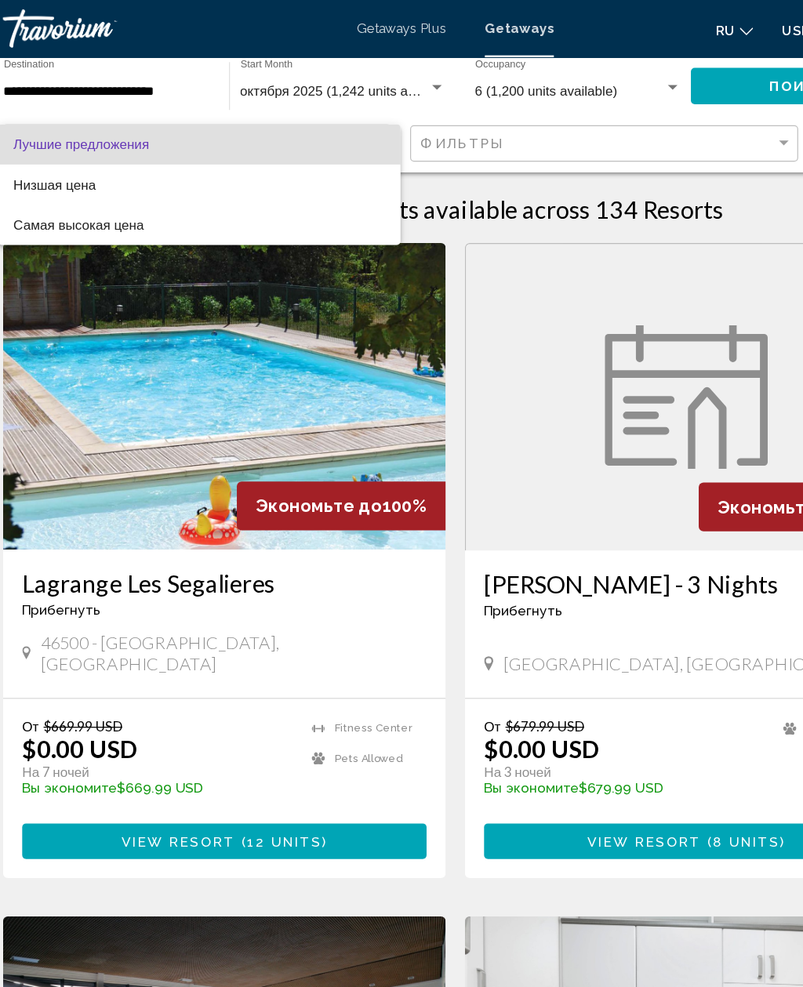
scroll to position [12, 0]
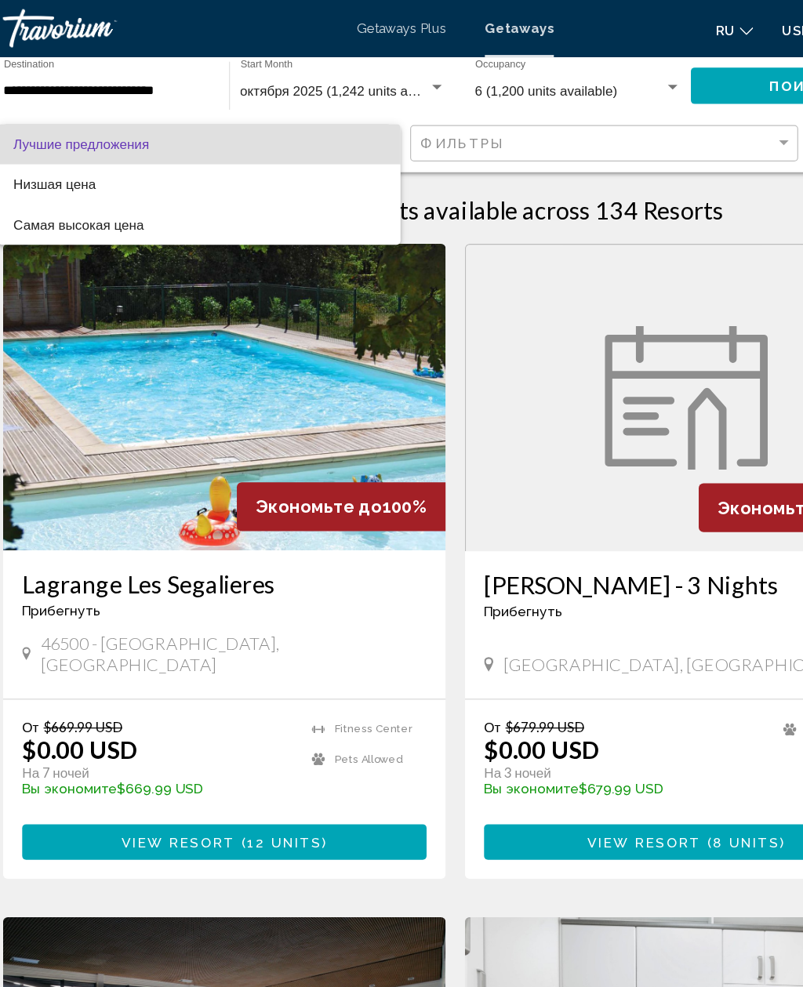
click at [78, 65] on div at bounding box center [401, 493] width 803 height 987
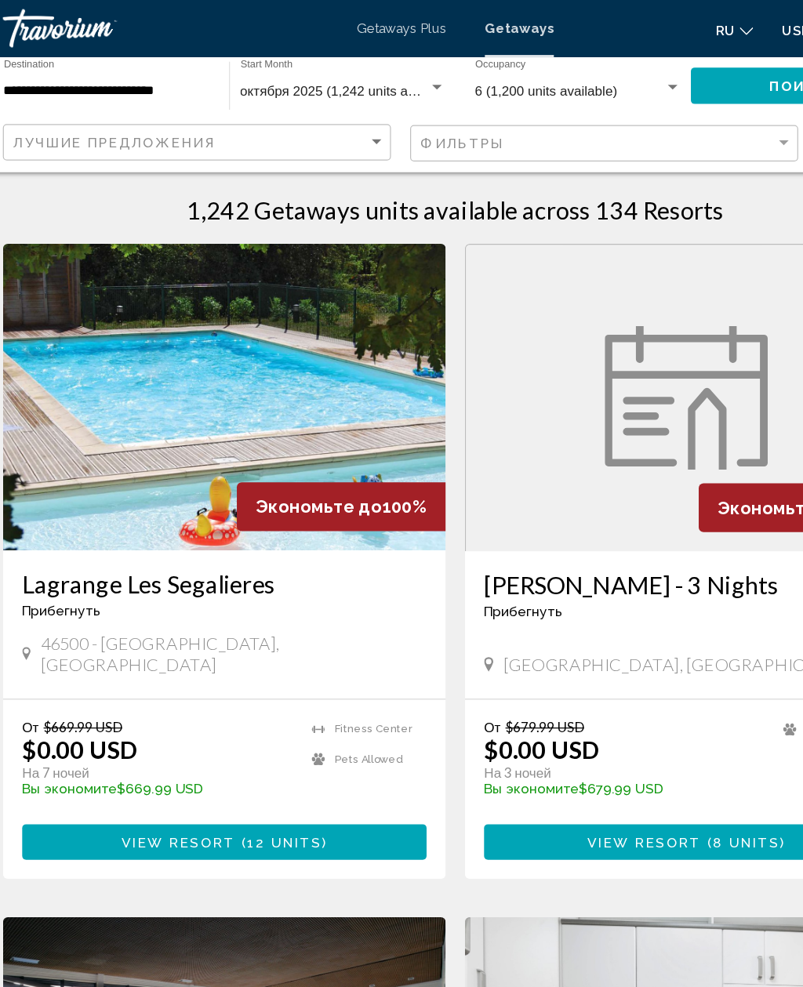
click at [32, 58] on div "**********" at bounding box center [116, 70] width 169 height 43
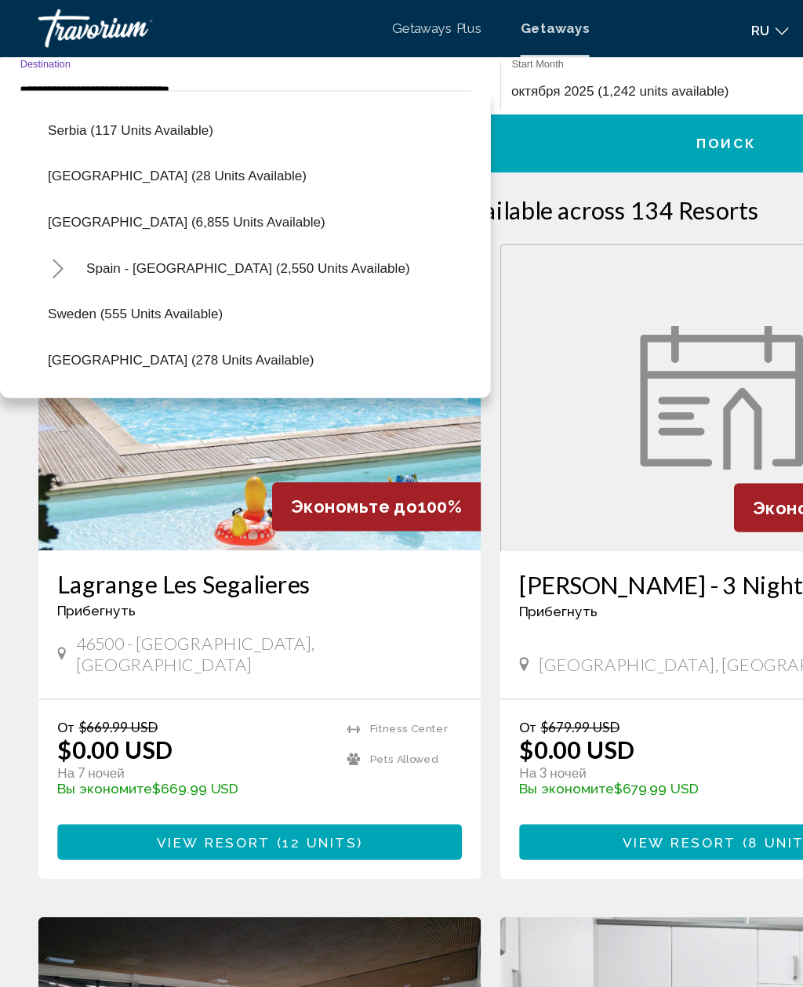
scroll to position [752, 0]
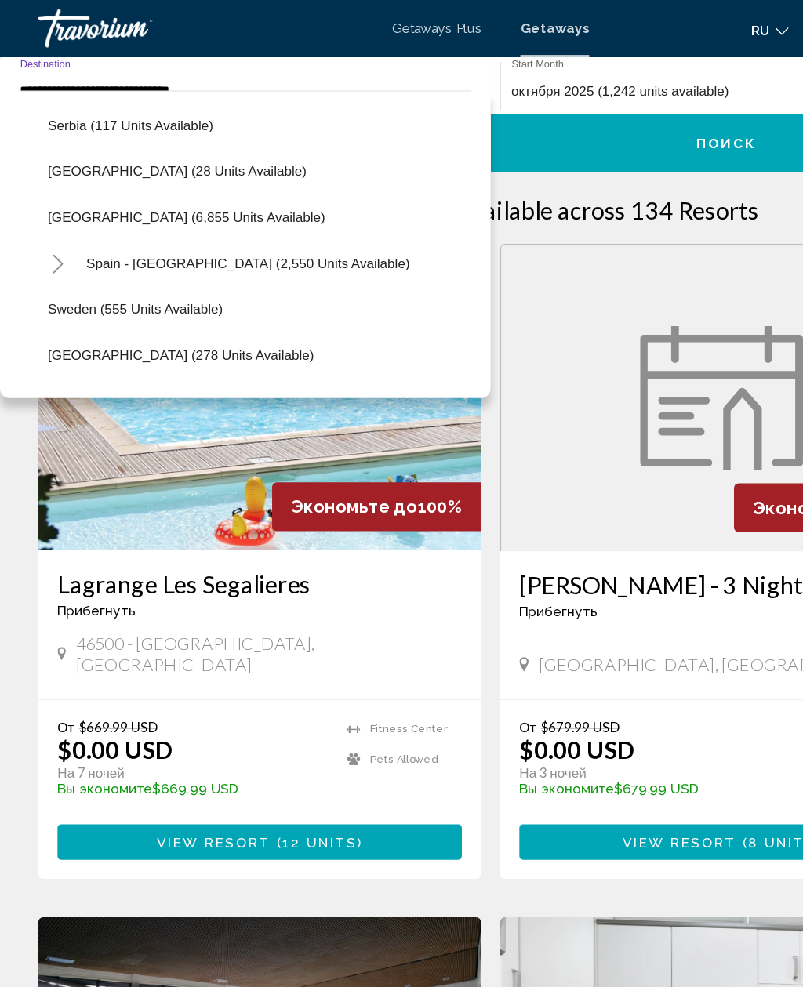
click at [103, 213] on span "Spain - [GEOGRAPHIC_DATA] (2,550 units available)" at bounding box center [203, 215] width 265 height 13
type input "**********"
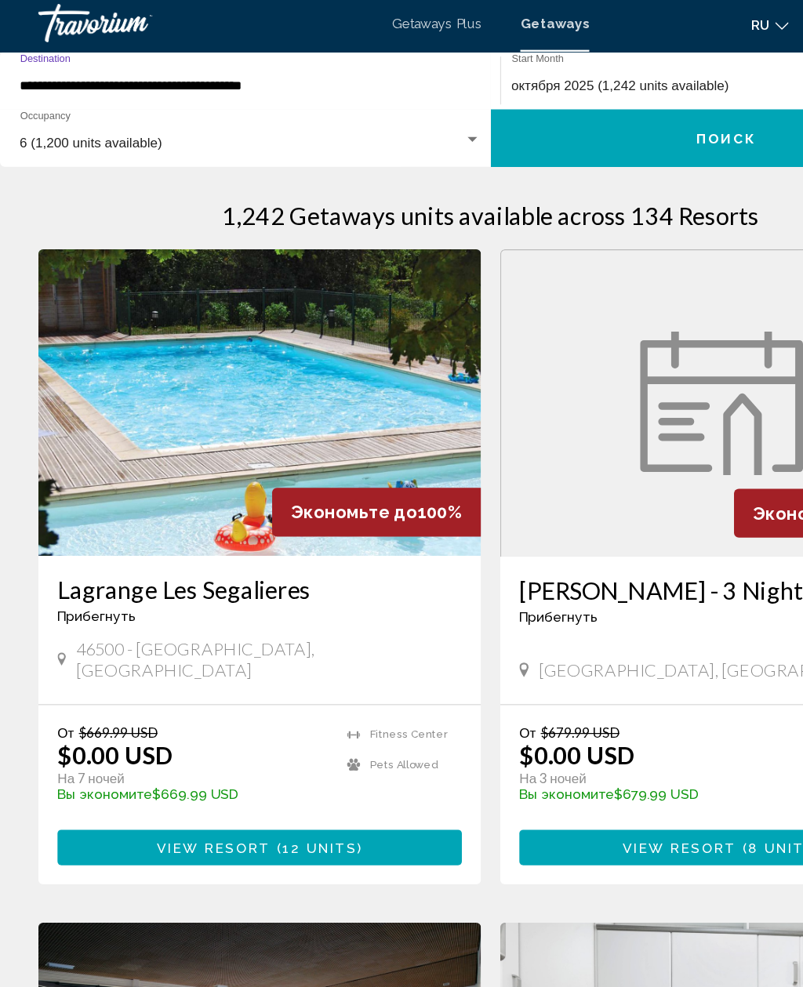
scroll to position [0, 0]
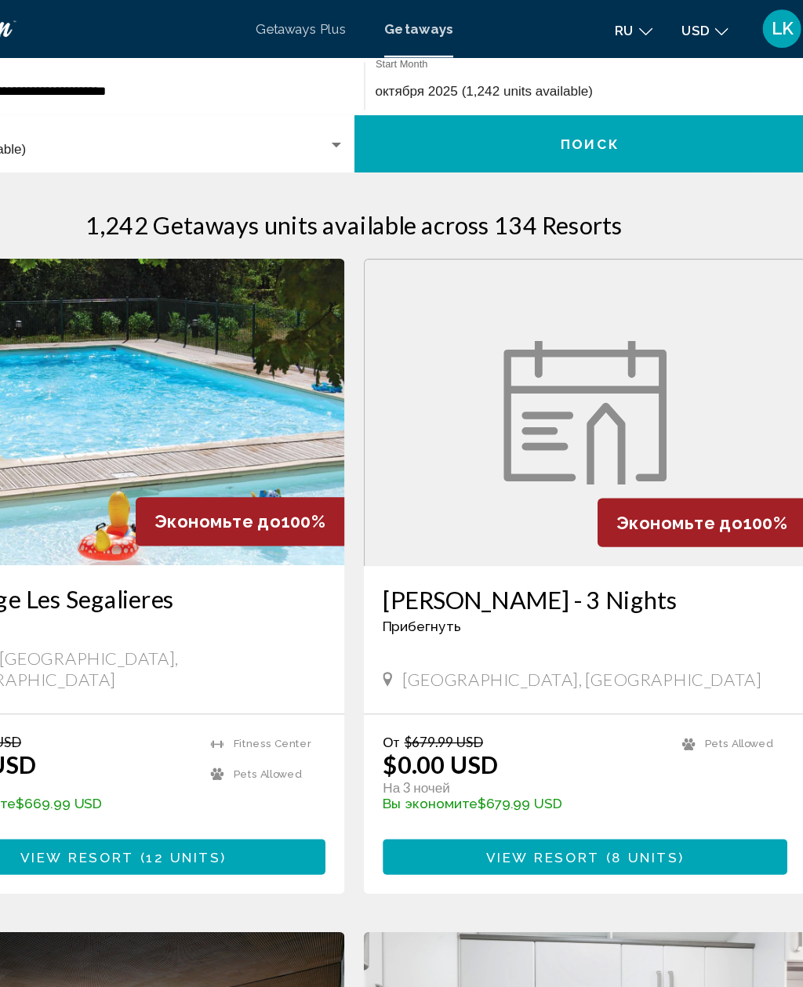
click at [615, 122] on button "Поиск" at bounding box center [594, 117] width 386 height 47
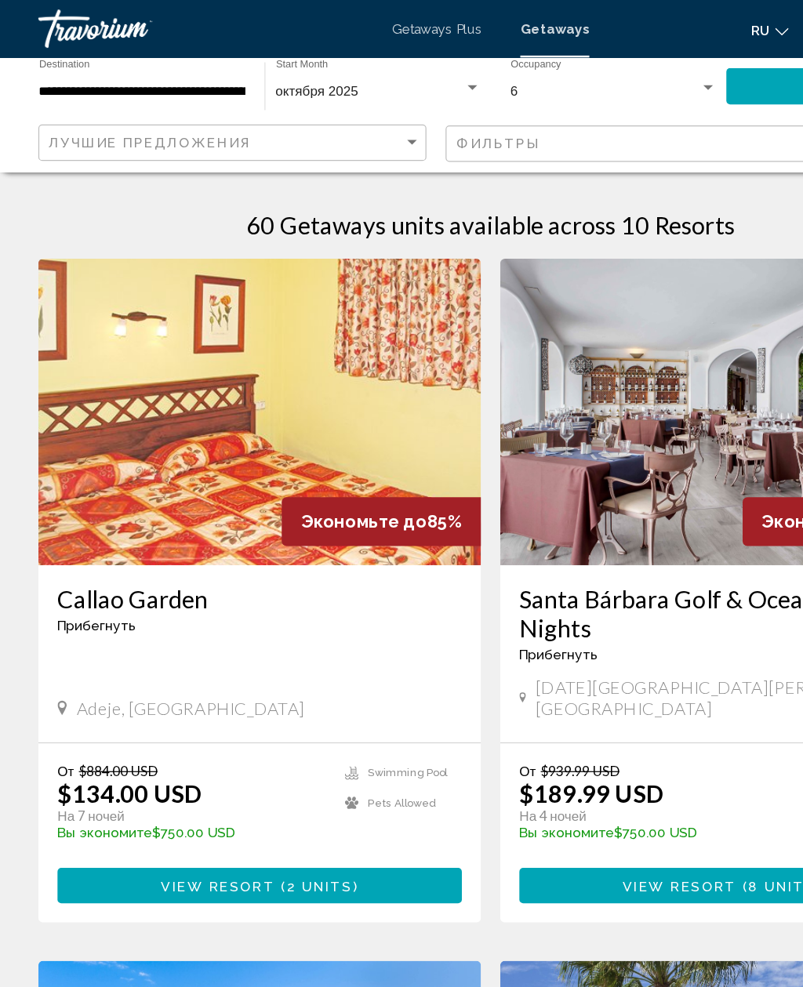
click at [146, 64] on div "**********" at bounding box center [116, 70] width 169 height 43
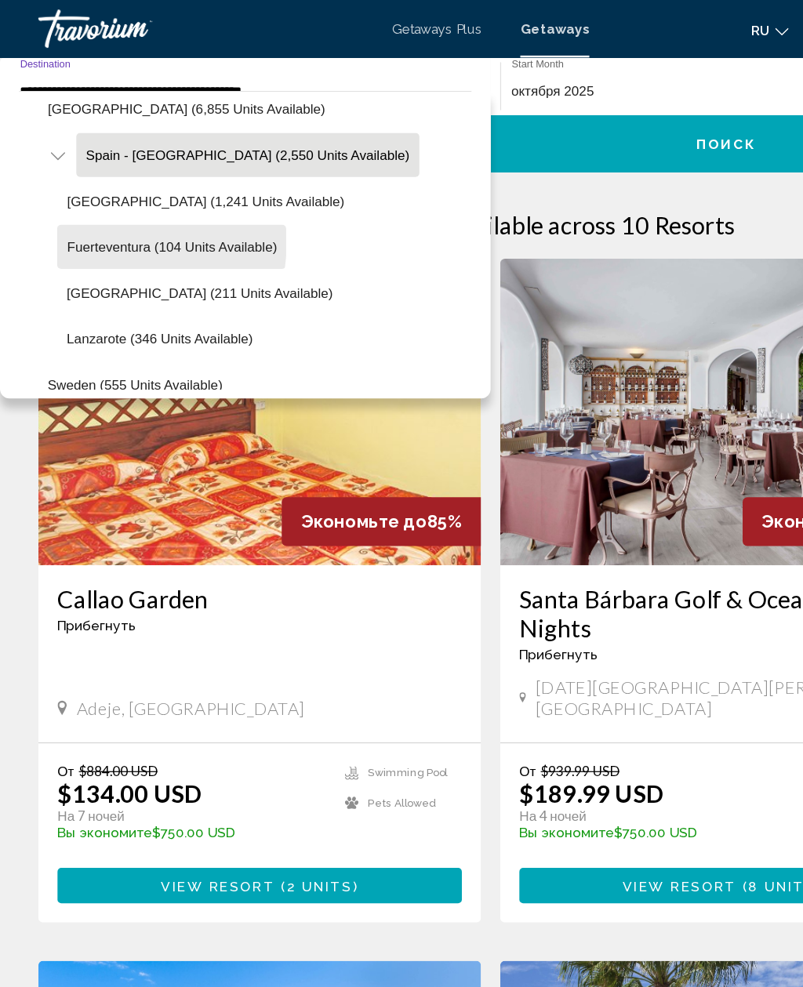
scroll to position [843, 0]
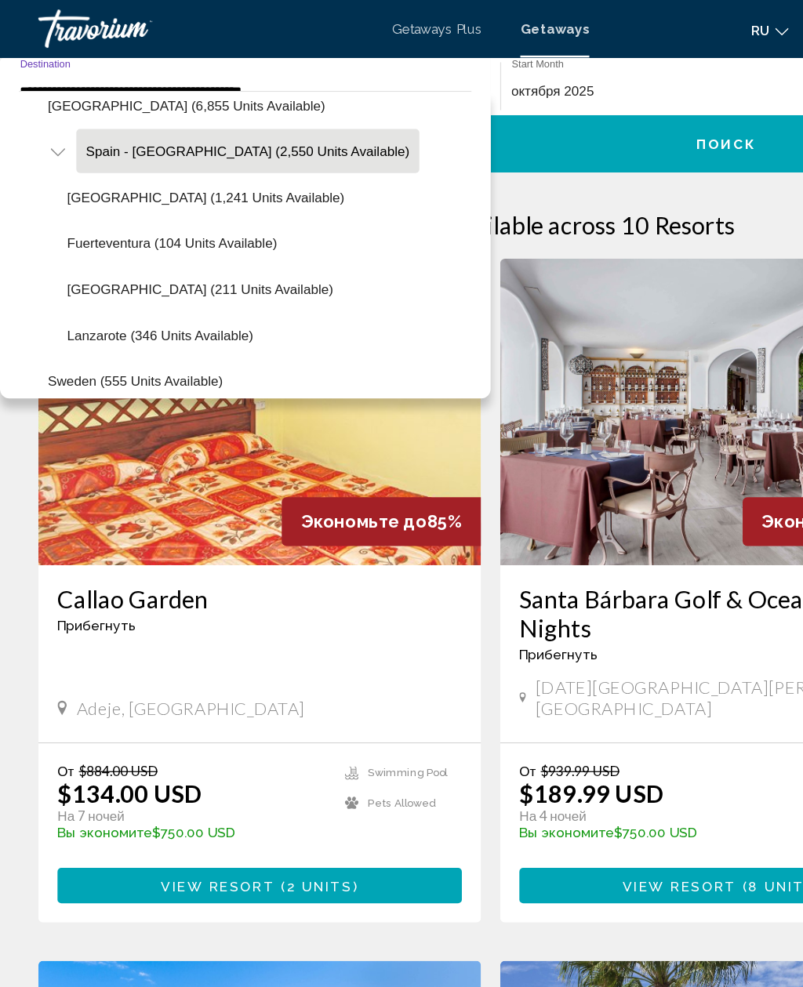
click at [571, 237] on img "Main content" at bounding box center [590, 337] width 362 height 251
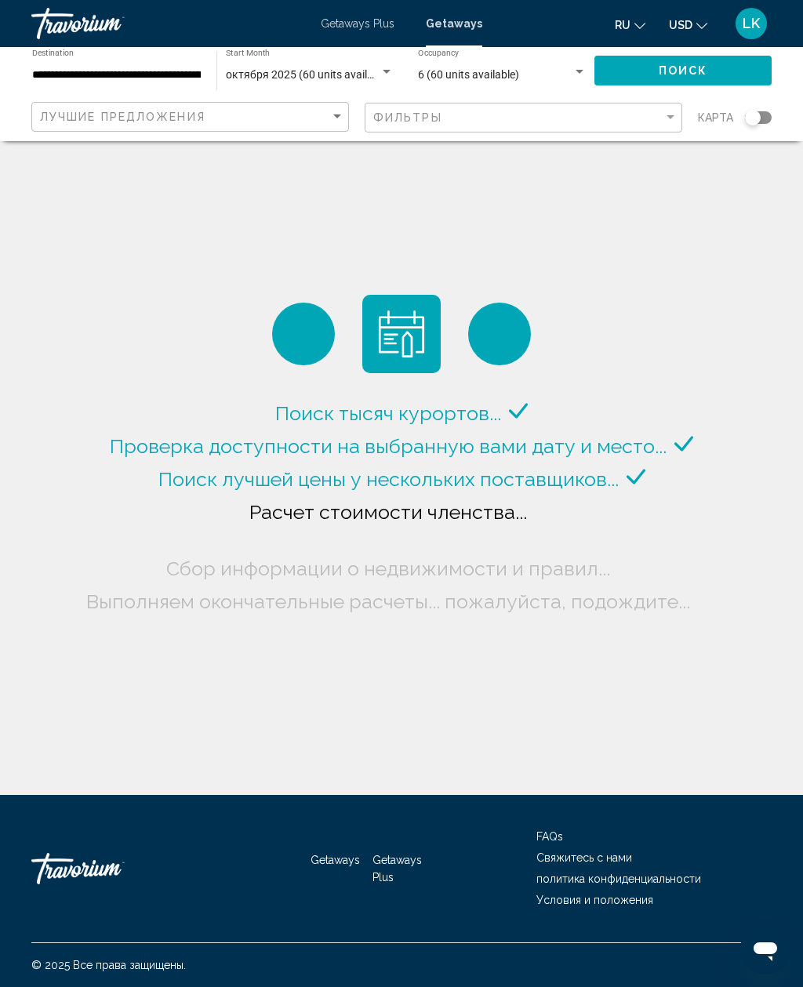
click at [658, 108] on div "Фильтры" at bounding box center [525, 117] width 304 height 29
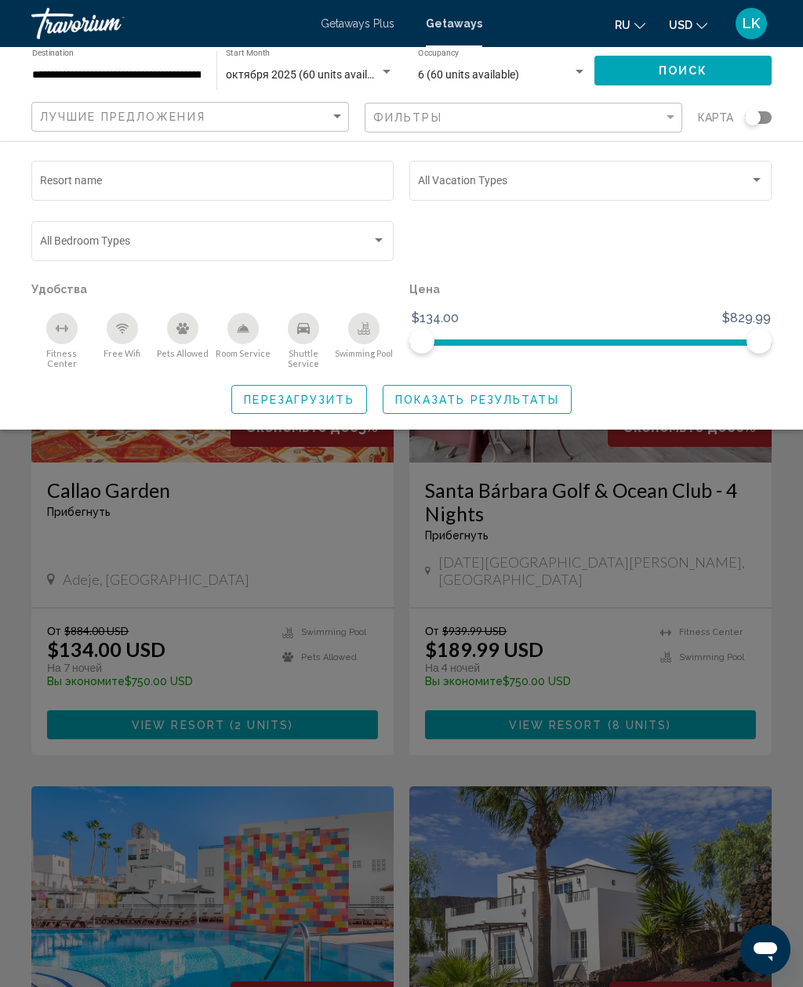
click at [58, 334] on icon "Fitness Center" at bounding box center [62, 328] width 13 height 13
click at [127, 339] on div "Free Wifi" at bounding box center [122, 328] width 31 height 31
click at [254, 336] on div "Room Service" at bounding box center [242, 328] width 31 height 31
click at [364, 323] on icon "Swimming Pool" at bounding box center [363, 328] width 13 height 13
click at [430, 393] on span "Показать результаты" at bounding box center [477, 399] width 164 height 13
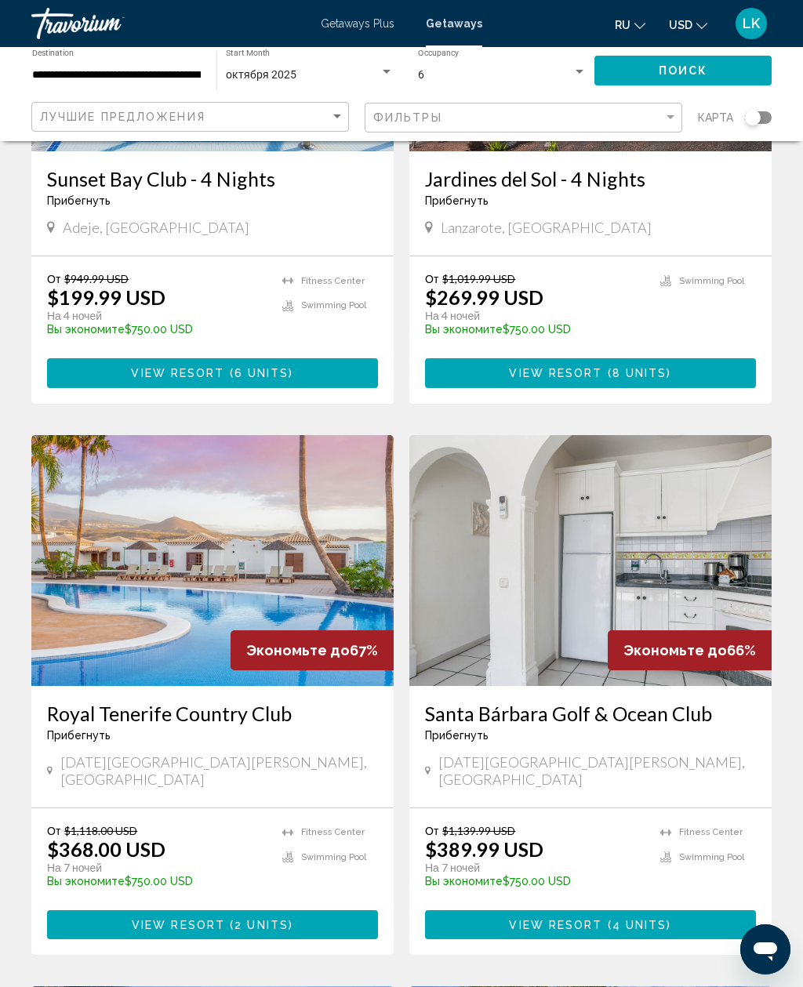
scroll to position [885, 0]
